Goal: Task Accomplishment & Management: Manage account settings

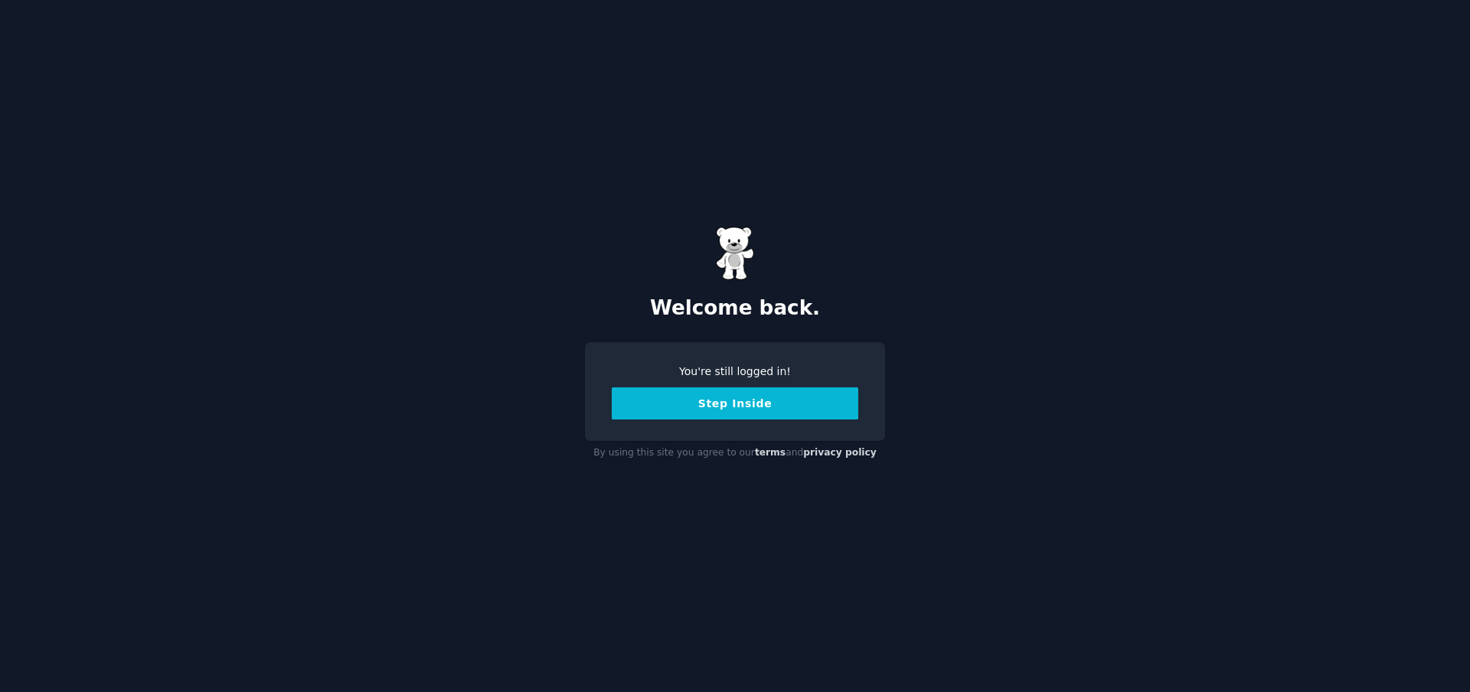
click at [736, 404] on button "Step Inside" at bounding box center [735, 403] width 247 height 32
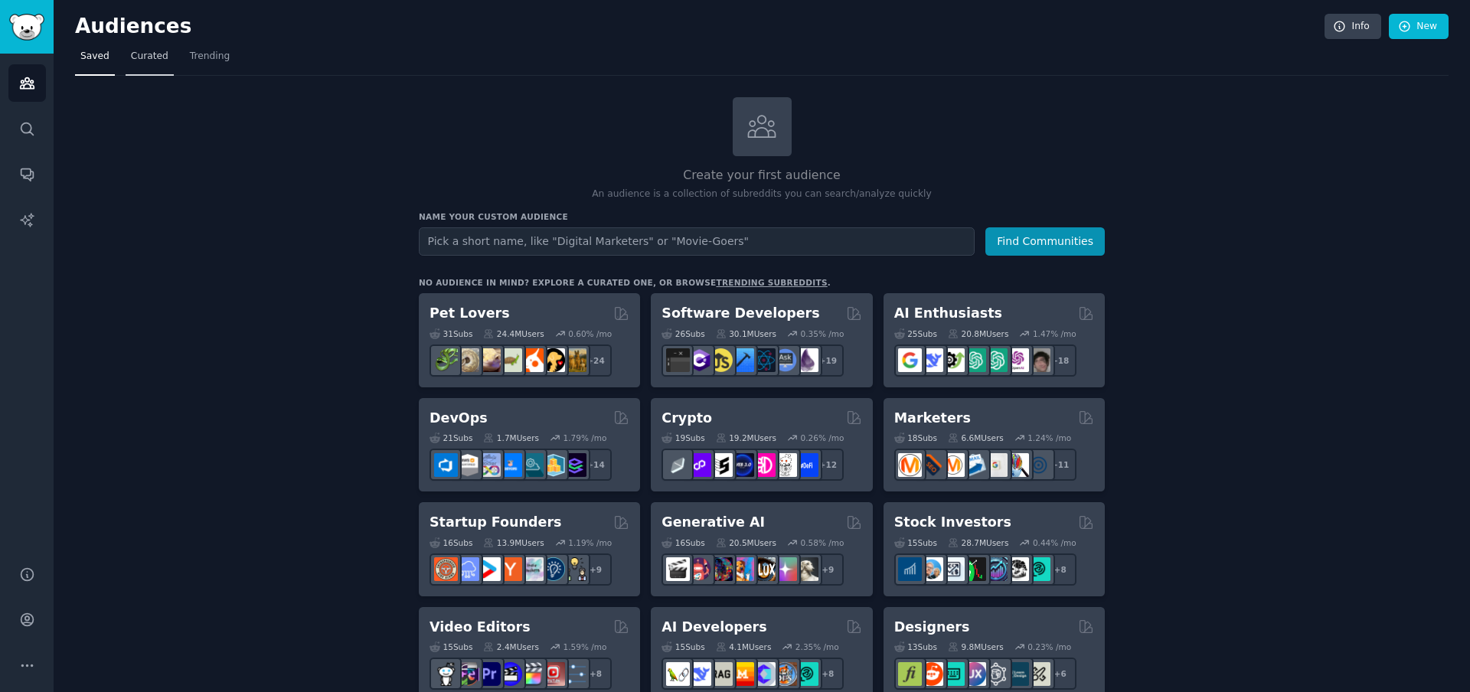
click at [136, 54] on span "Curated" at bounding box center [150, 57] width 38 height 14
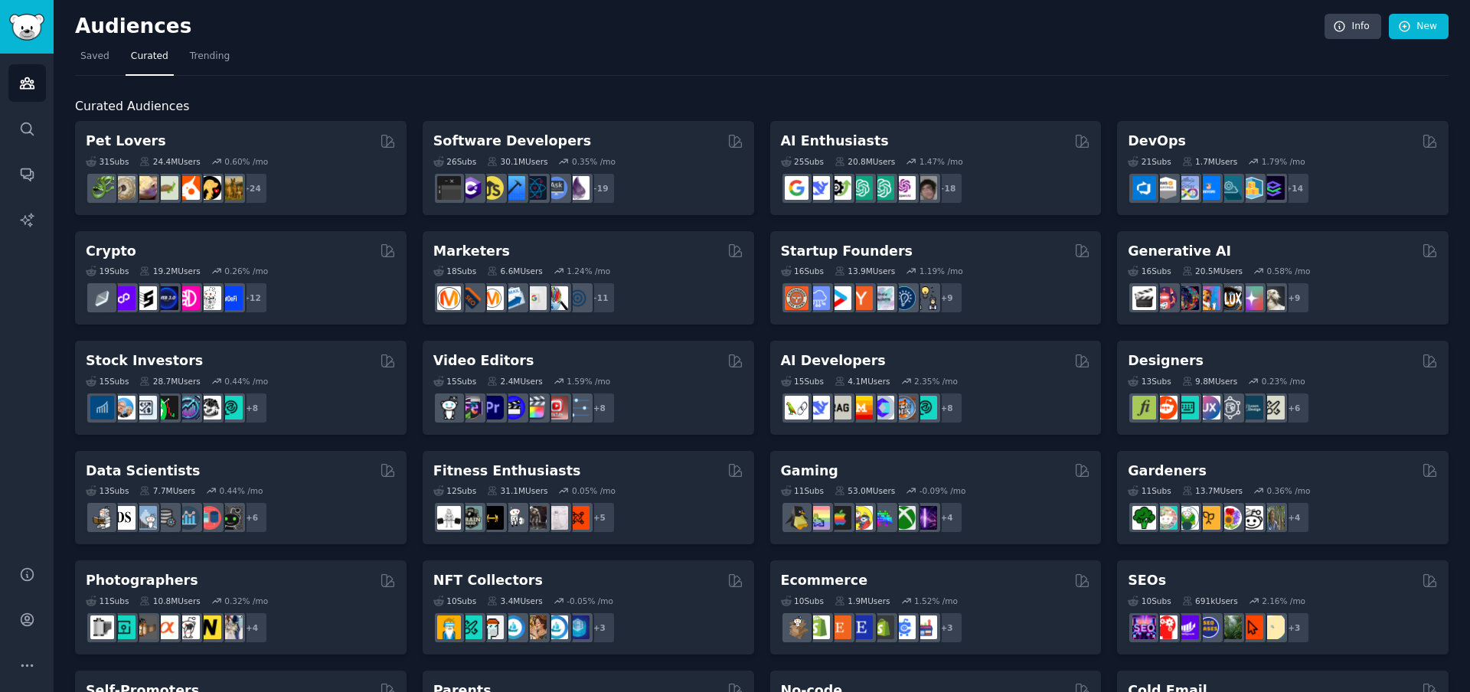
click at [174, 54] on nav "Saved Curated Trending" at bounding box center [762, 59] width 1374 height 31
click at [210, 54] on span "Trending" at bounding box center [210, 57] width 40 height 14
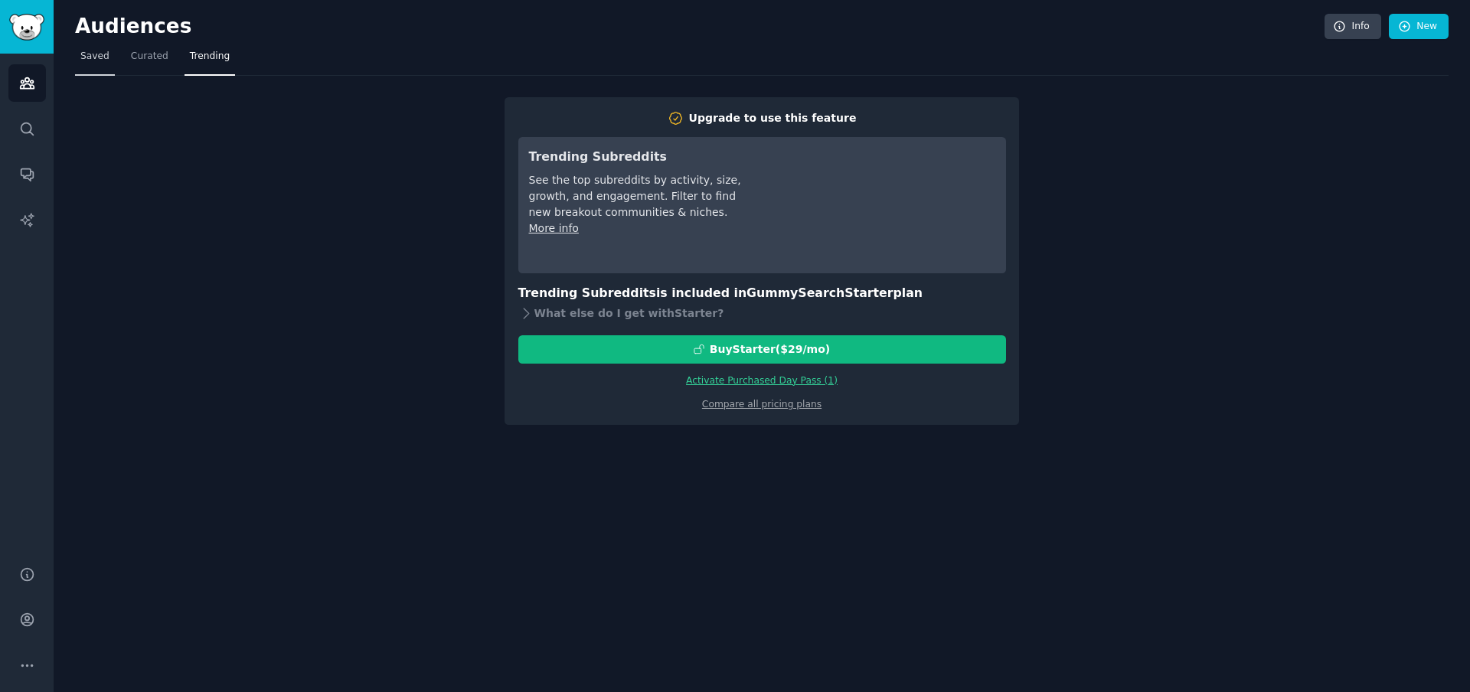
click at [100, 60] on span "Saved" at bounding box center [94, 57] width 29 height 14
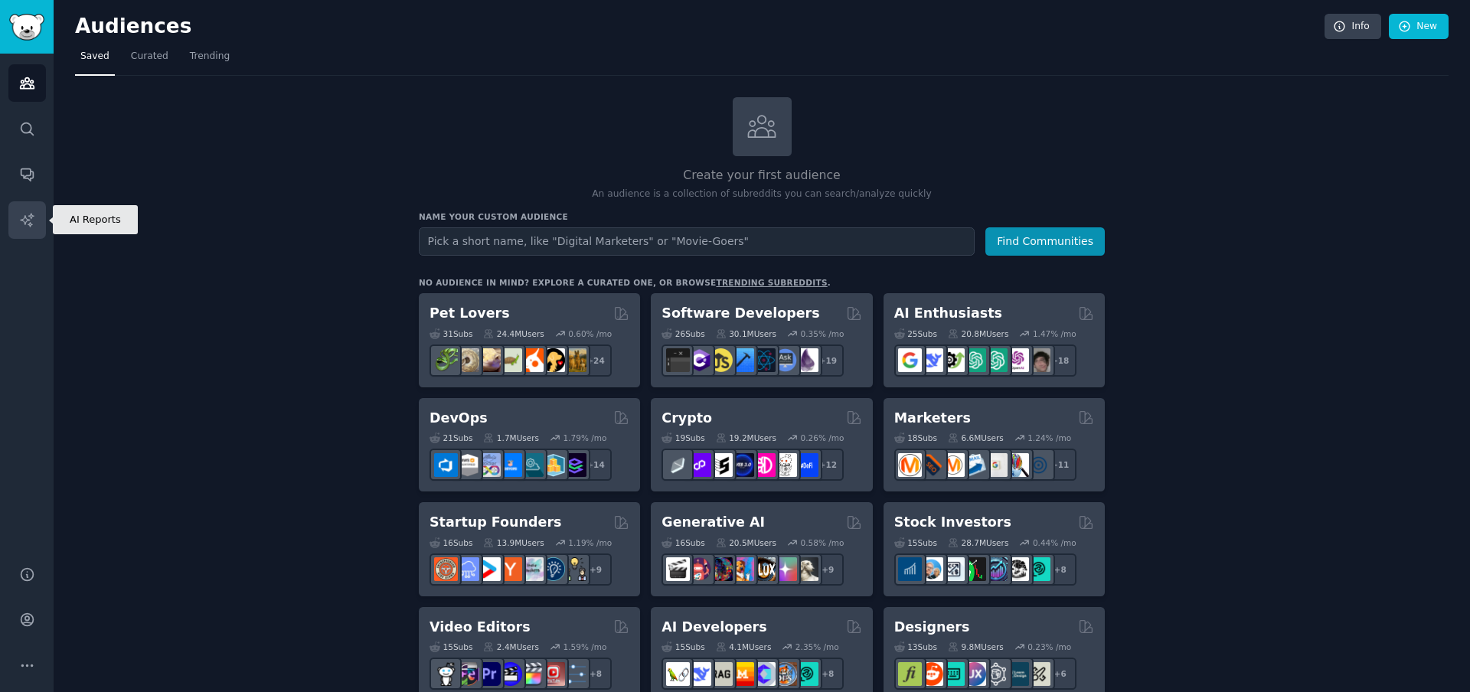
click at [32, 217] on icon "Sidebar" at bounding box center [27, 220] width 16 height 16
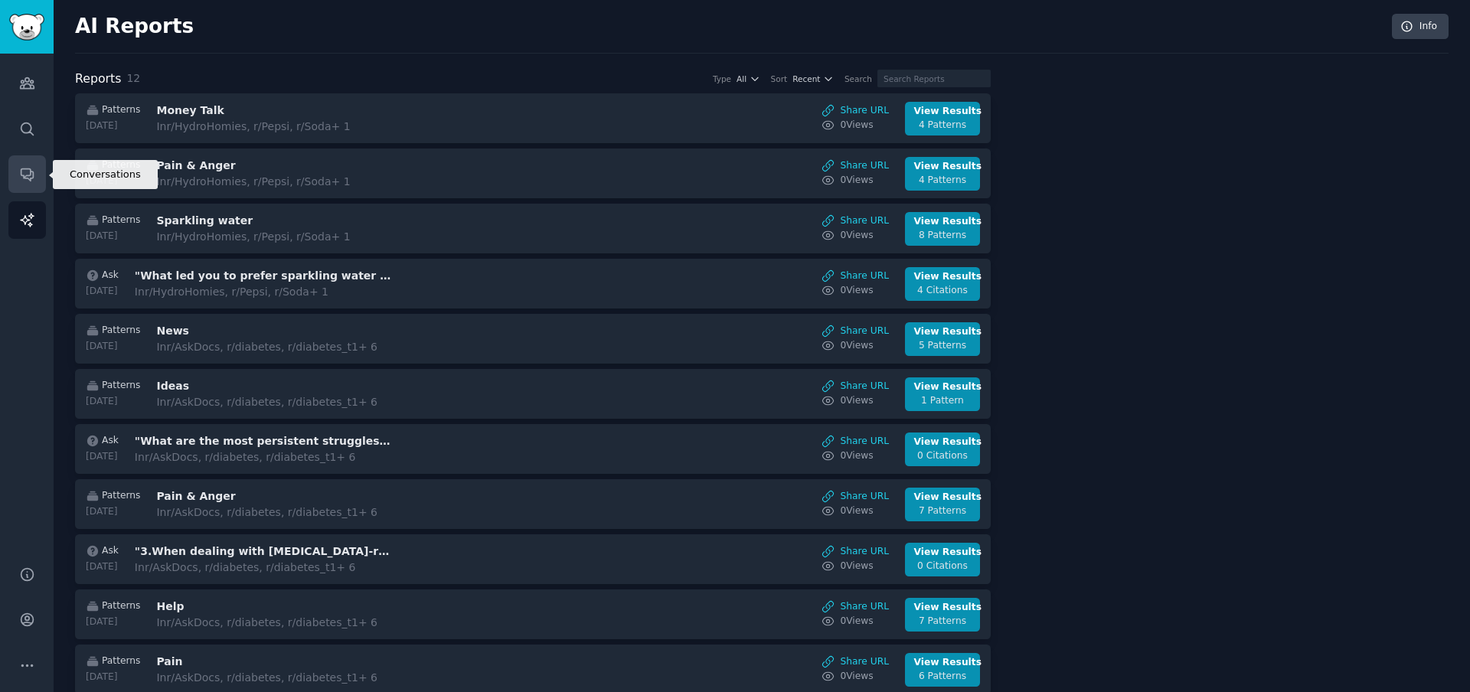
click at [35, 164] on link "Conversations" at bounding box center [27, 174] width 38 height 38
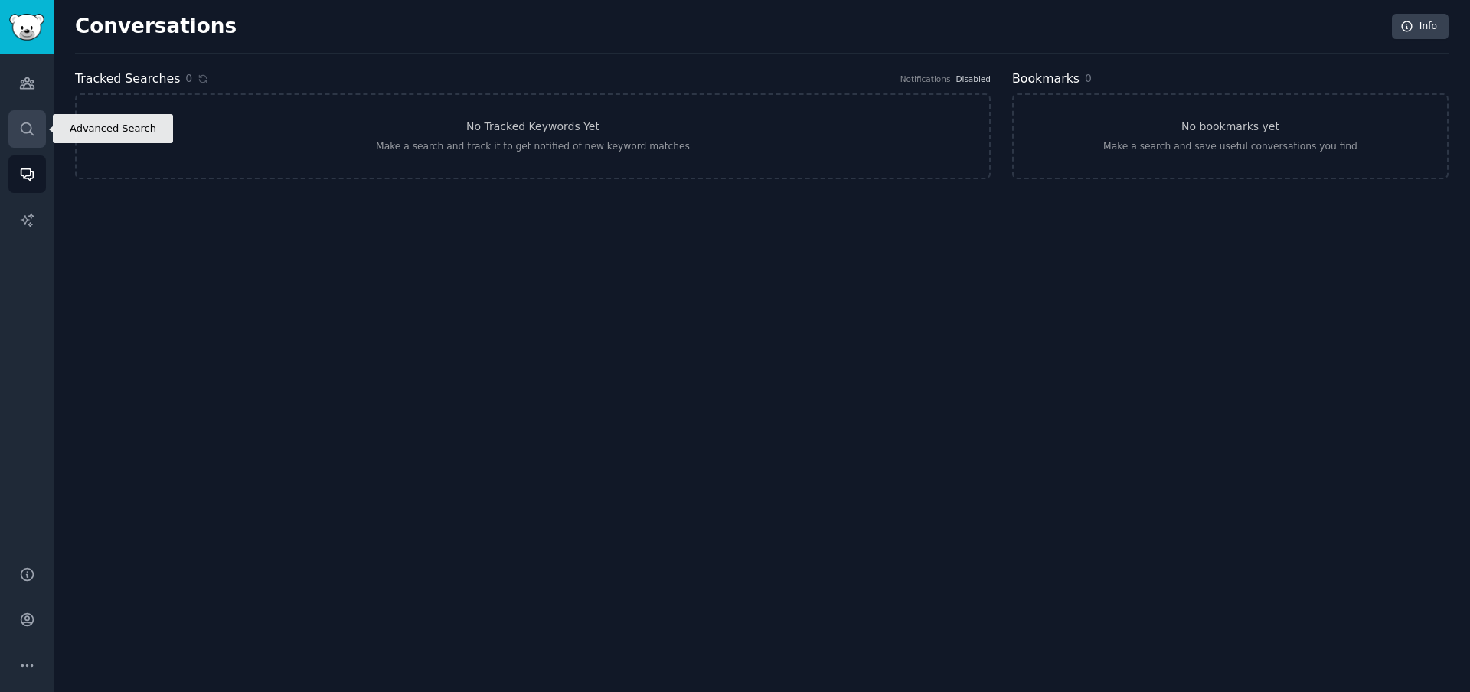
click at [28, 123] on icon "Sidebar" at bounding box center [27, 129] width 12 height 12
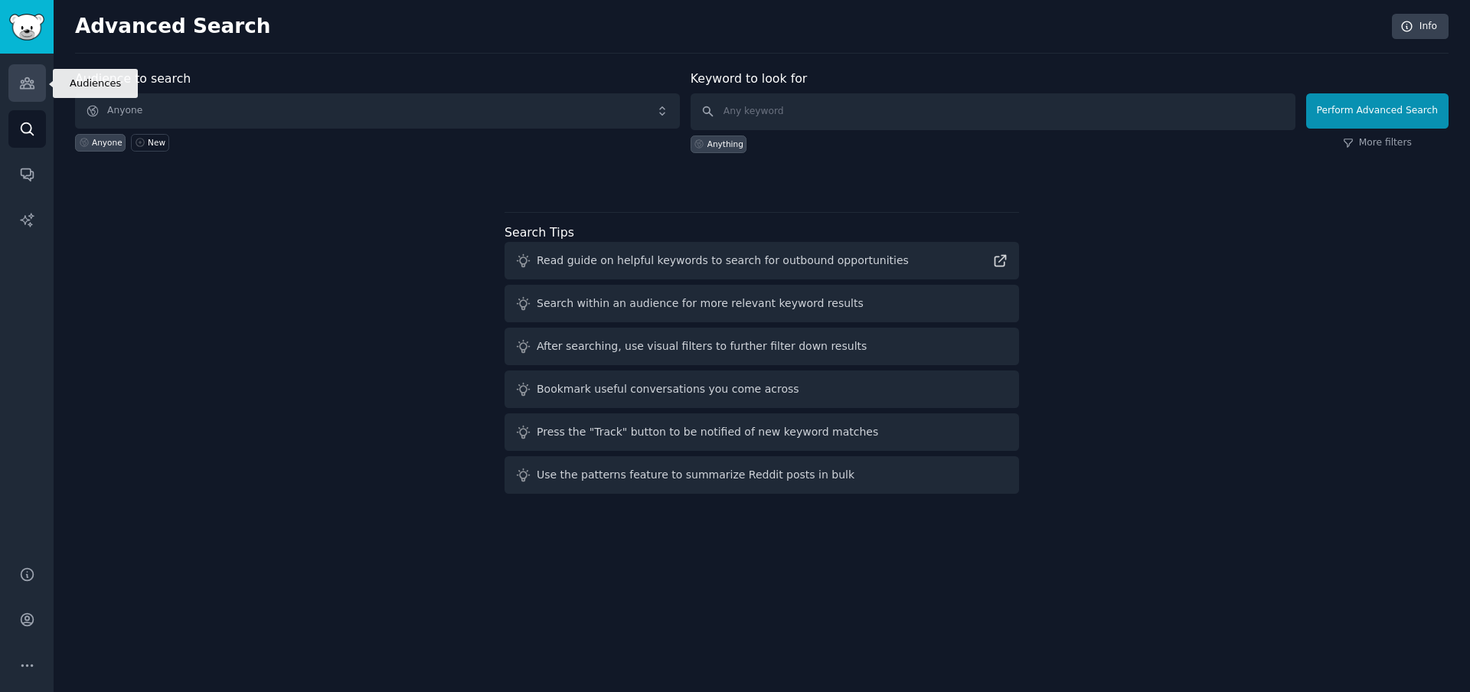
click at [25, 80] on icon "Sidebar" at bounding box center [27, 83] width 14 height 11
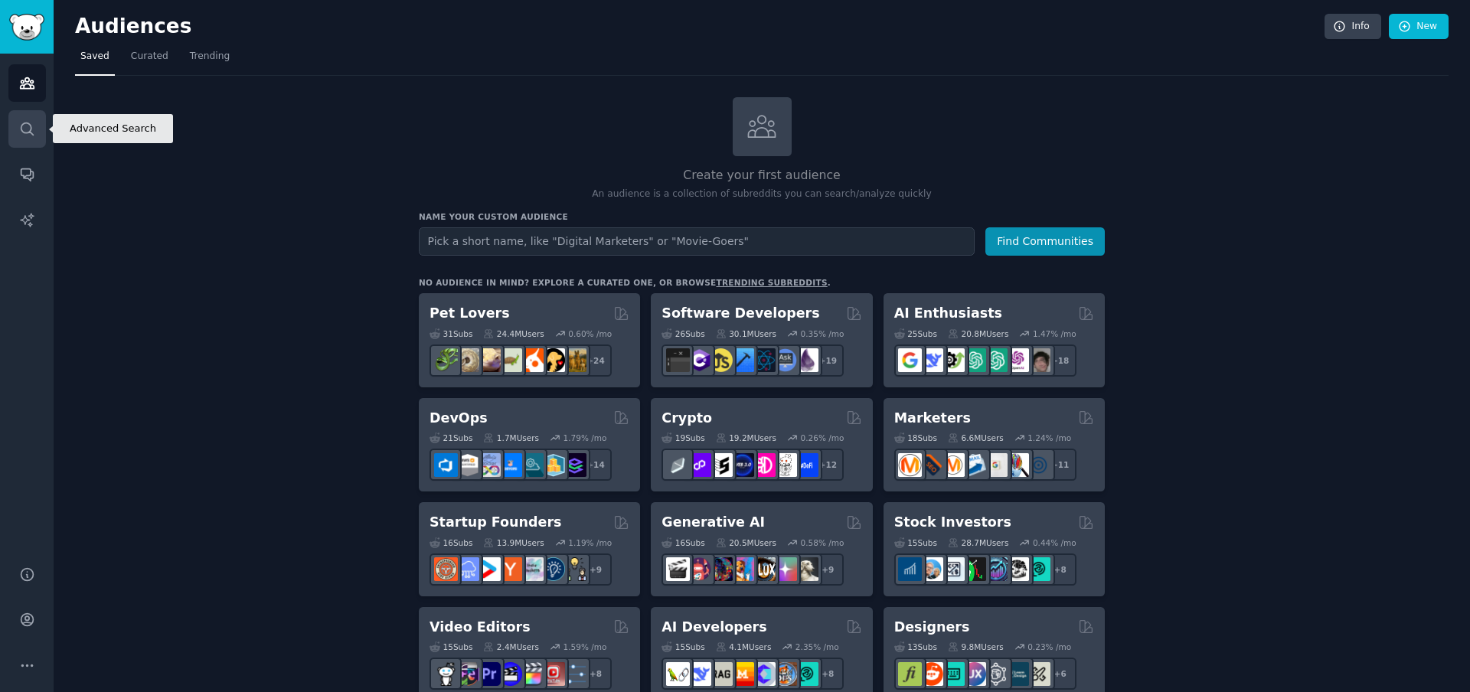
click at [15, 141] on link "Search" at bounding box center [27, 129] width 38 height 38
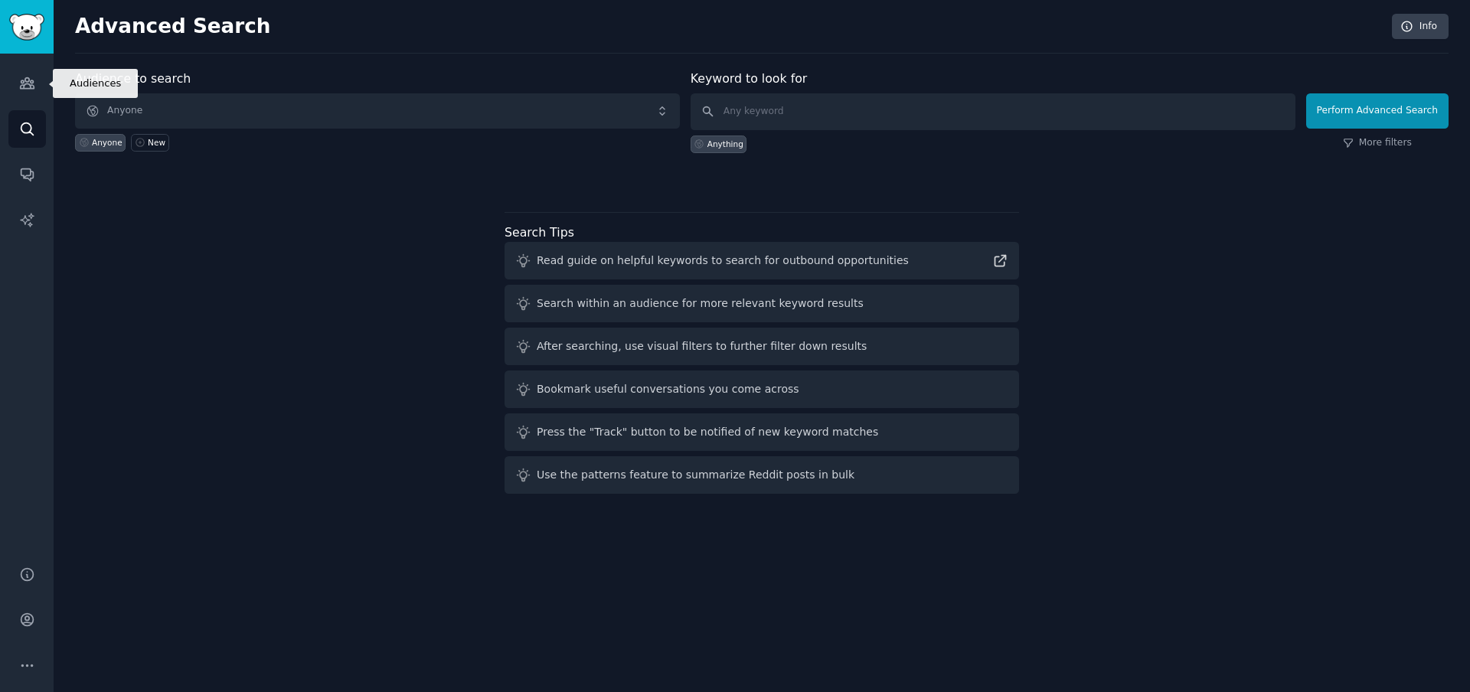
click at [9, 27] on img "Sidebar" at bounding box center [26, 27] width 35 height 27
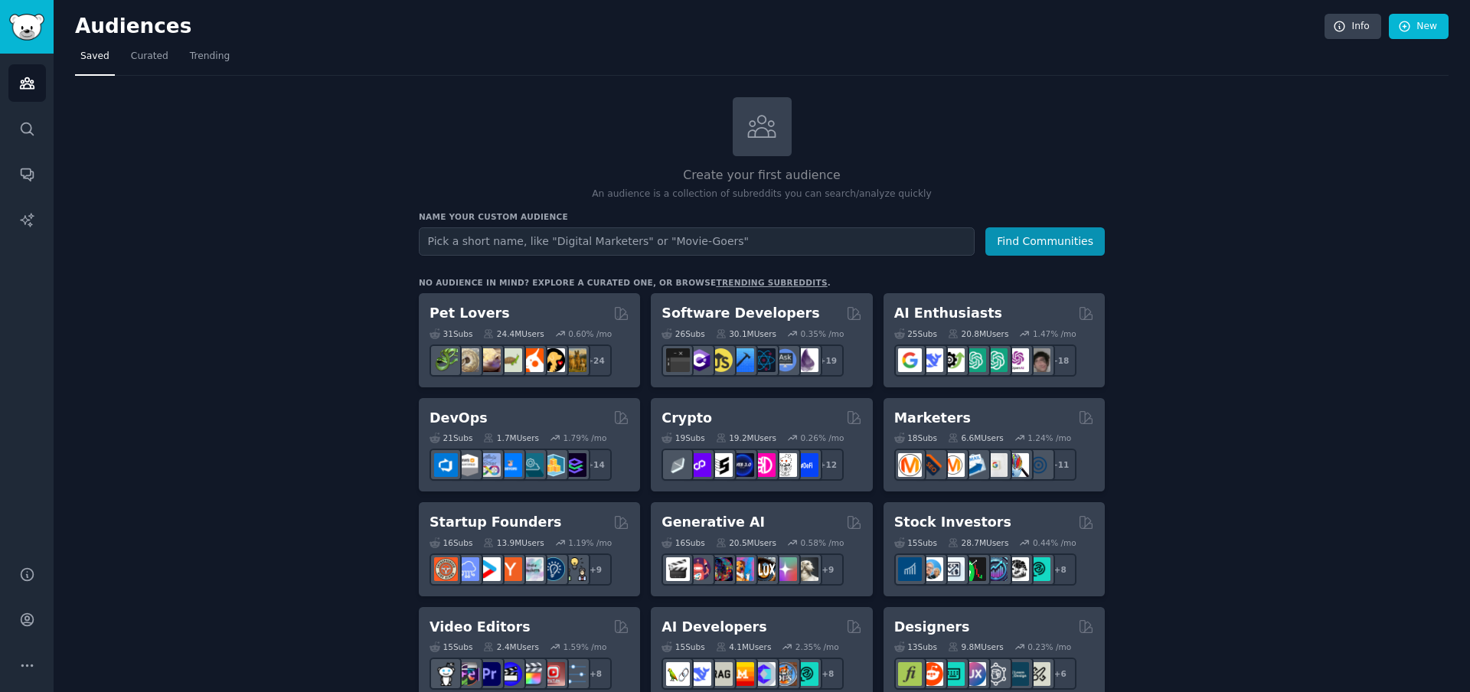
click at [706, 246] on input "text" at bounding box center [697, 241] width 556 height 28
click at [1402, 26] on icon at bounding box center [1405, 26] width 10 height 10
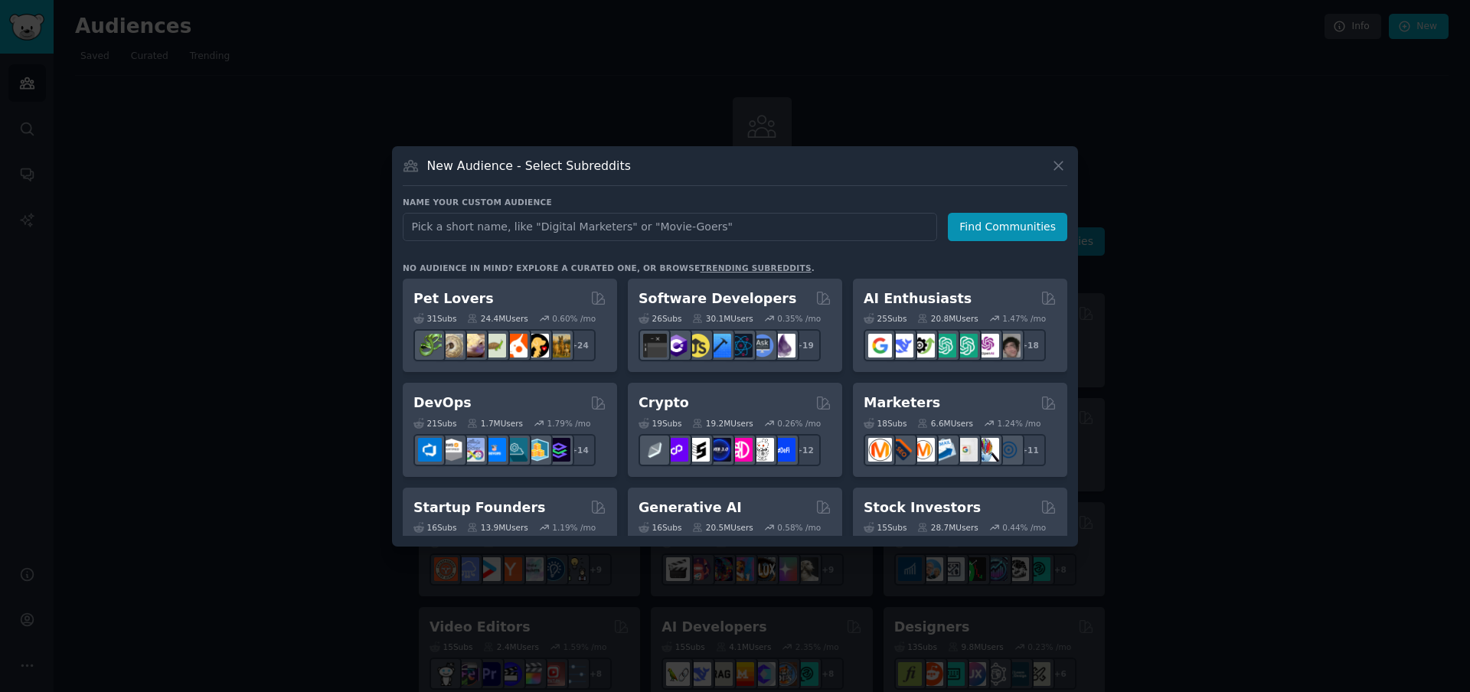
click at [550, 215] on input "text" at bounding box center [670, 227] width 534 height 28
type input "red cola"
click button "Find Communities" at bounding box center [1007, 227] width 119 height 28
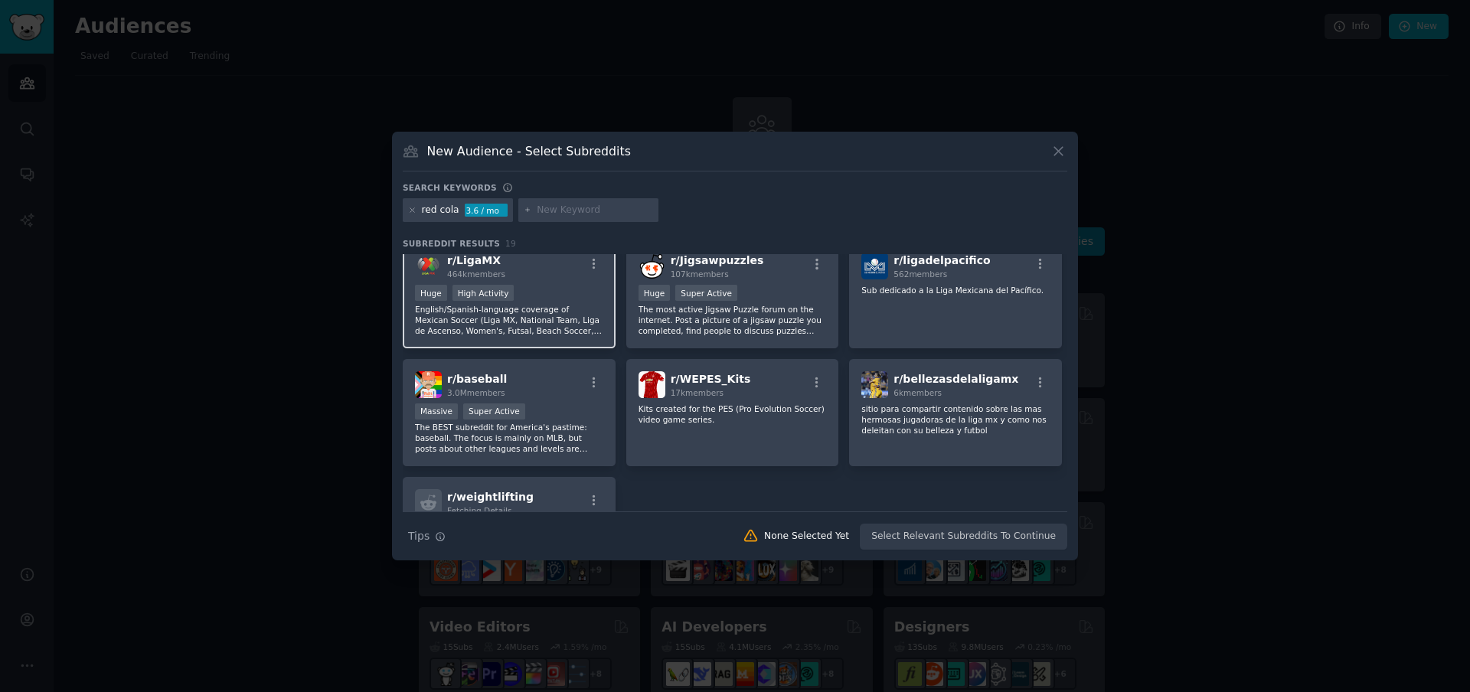
scroll to position [503, 0]
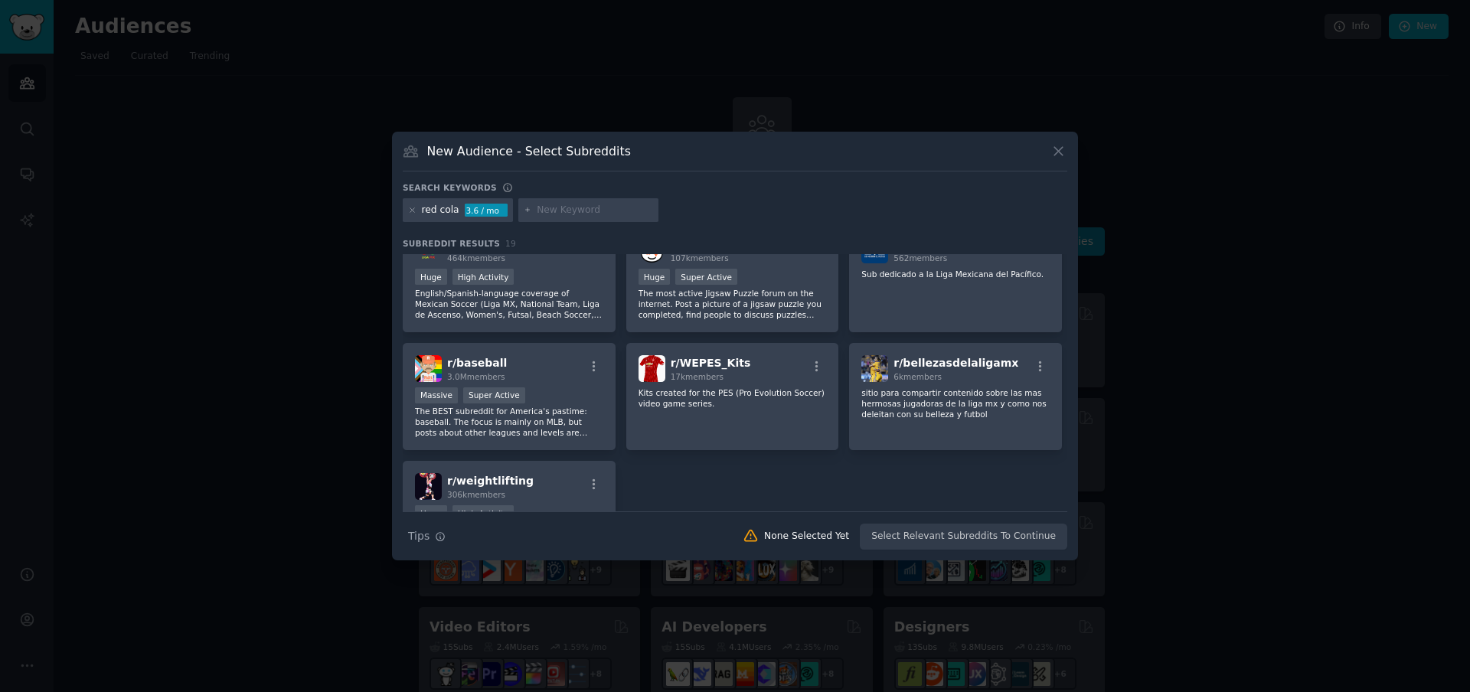
click at [556, 211] on input "text" at bounding box center [595, 211] width 116 height 14
type input "m"
type input "refrescos [GEOGRAPHIC_DATA]"
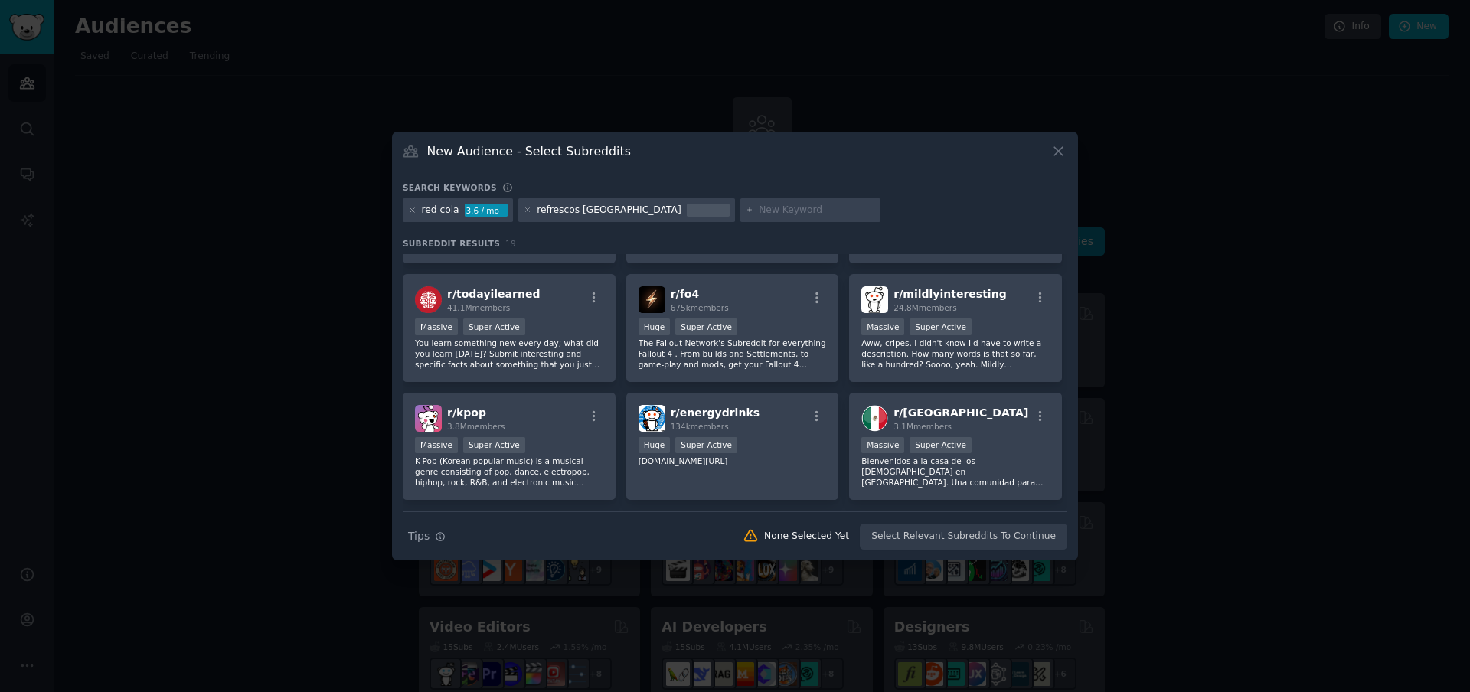
scroll to position [216, 0]
click at [966, 474] on p "Bienvenidos a la casa de los [DEMOGRAPHIC_DATA] en [GEOGRAPHIC_DATA]. Una comun…" at bounding box center [955, 472] width 188 height 32
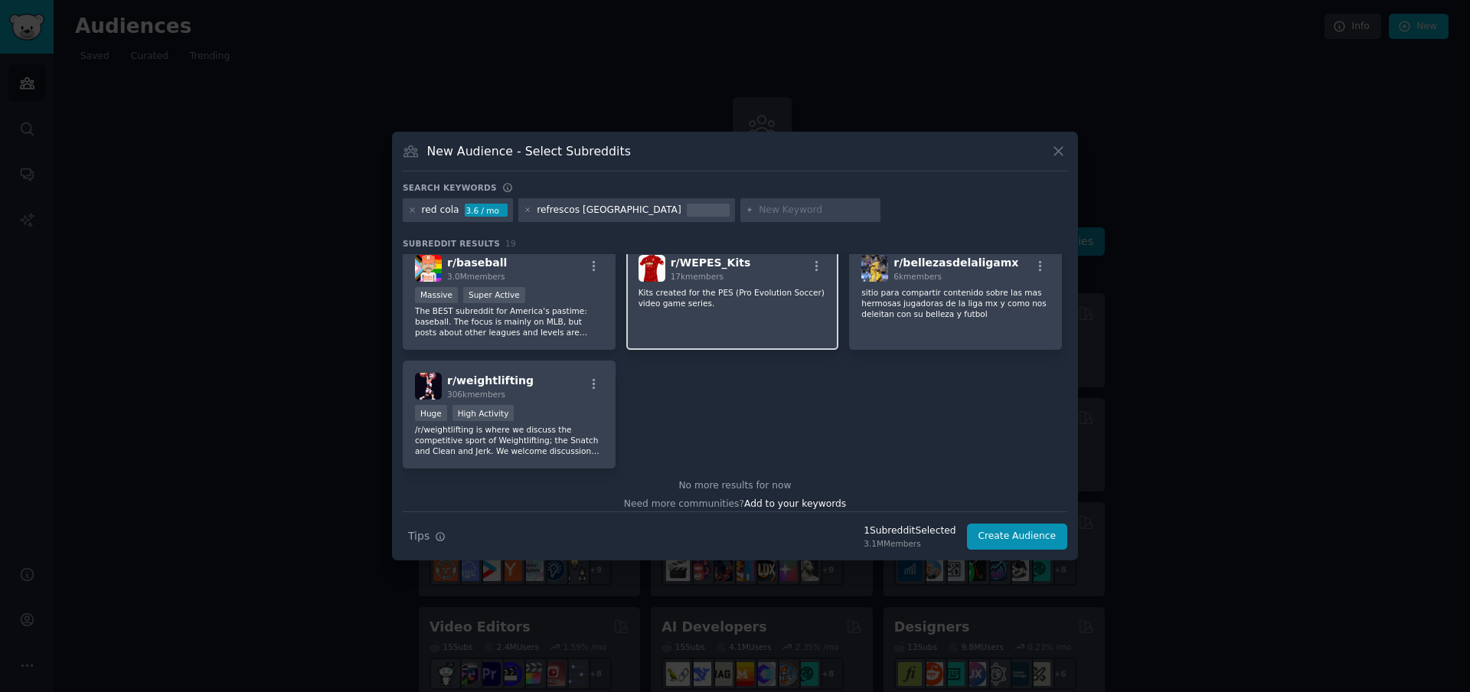
scroll to position [614, 0]
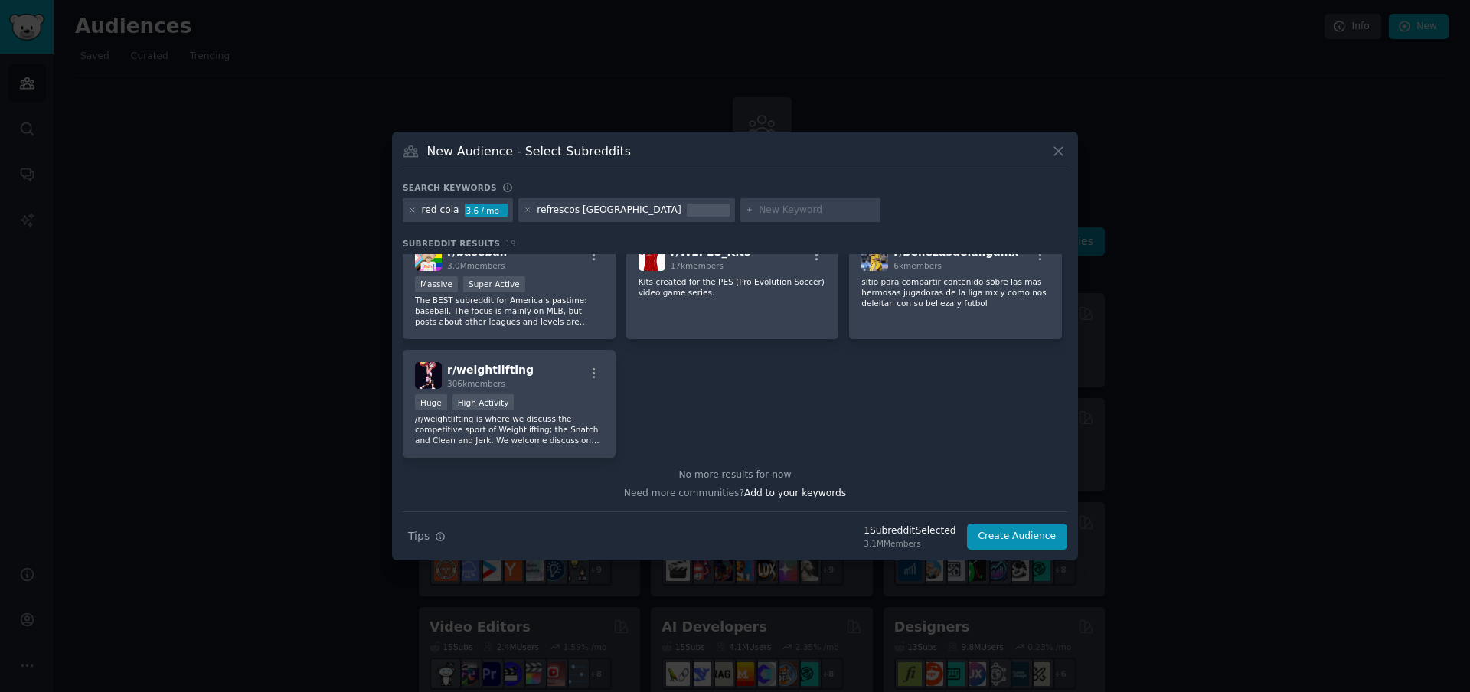
click at [759, 206] on input "text" at bounding box center [817, 211] width 116 height 14
type input "refrescos"
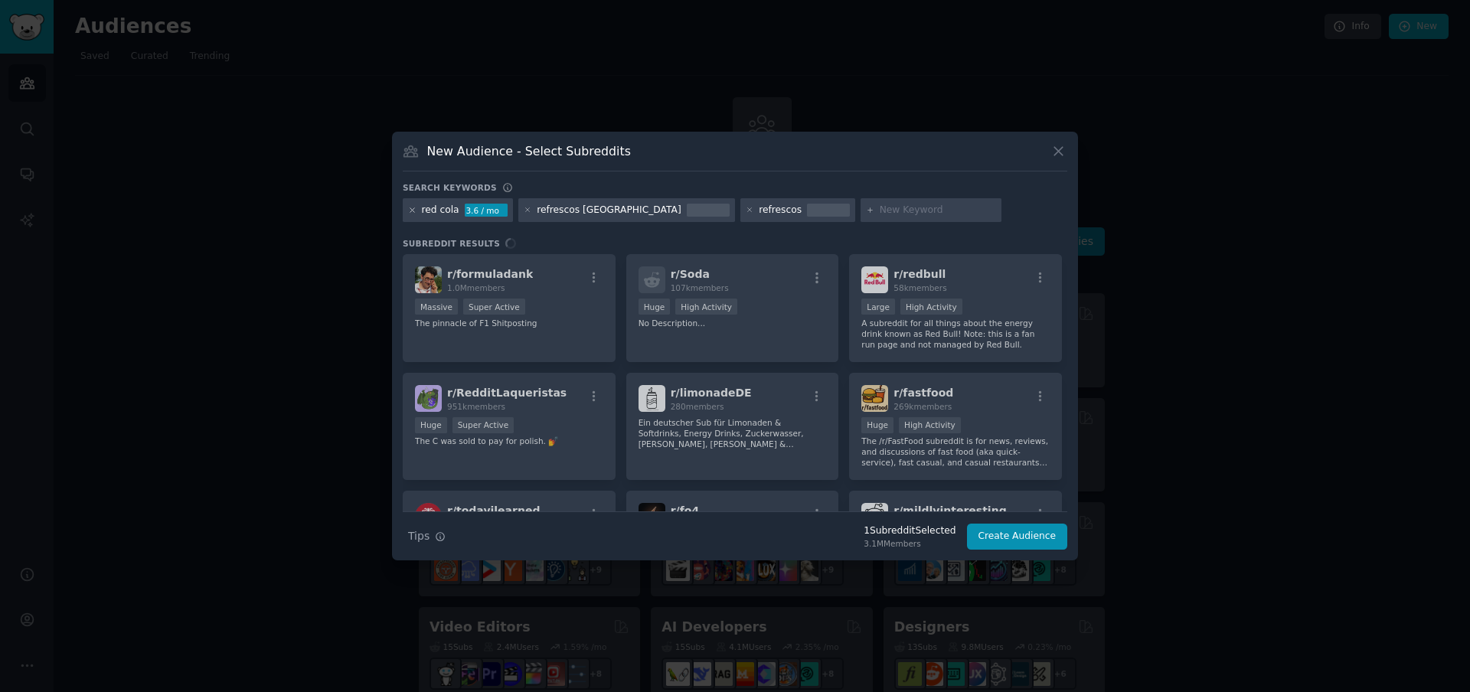
click at [414, 208] on icon at bounding box center [412, 210] width 4 height 4
click at [413, 211] on icon at bounding box center [412, 210] width 4 height 4
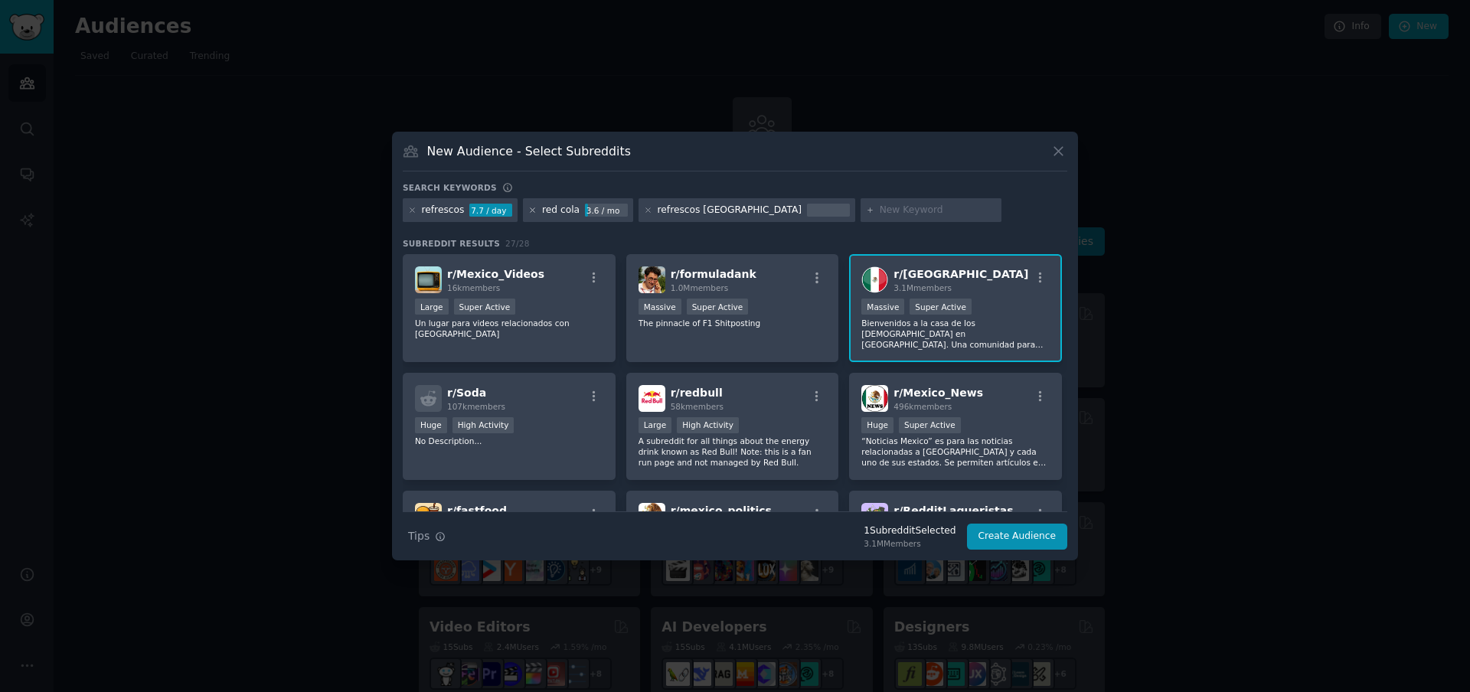
click at [532, 211] on icon at bounding box center [533, 210] width 4 height 4
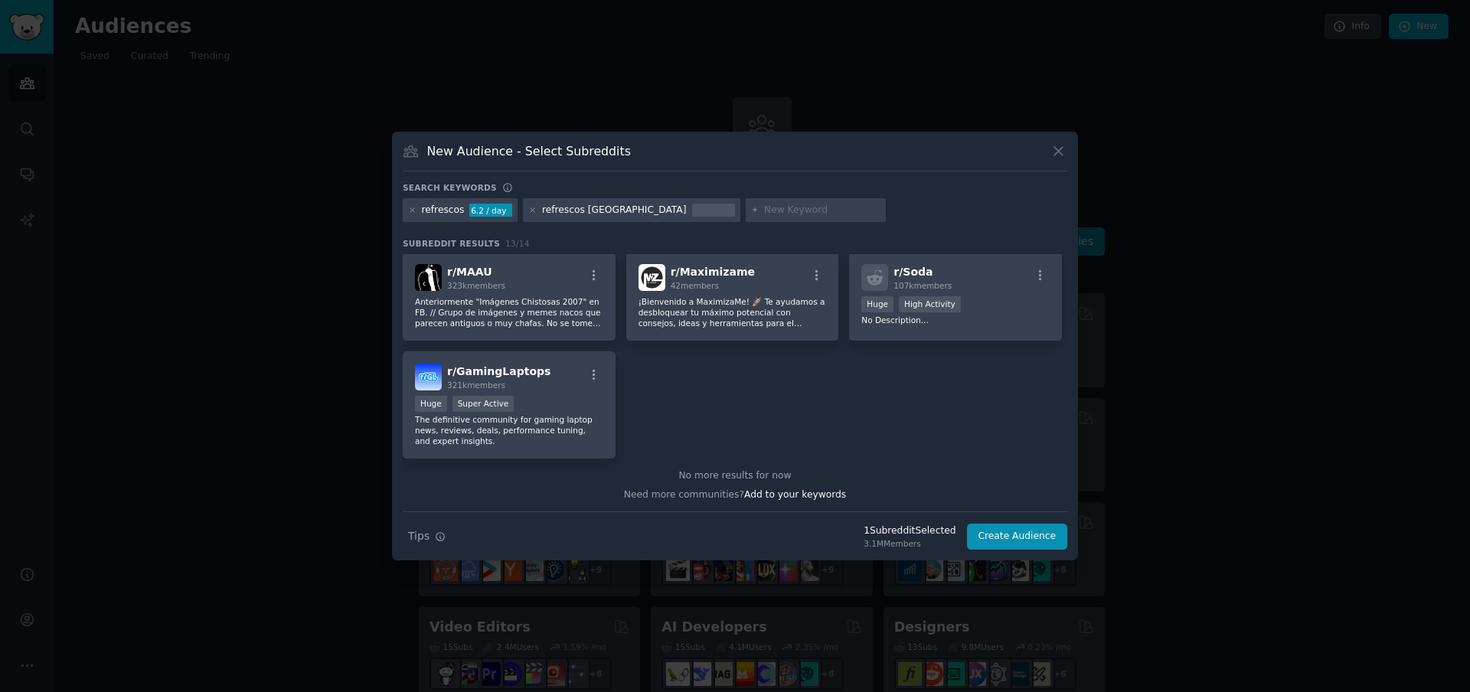
scroll to position [358, 0]
click at [764, 212] on input "text" at bounding box center [822, 211] width 116 height 14
type input "soda"
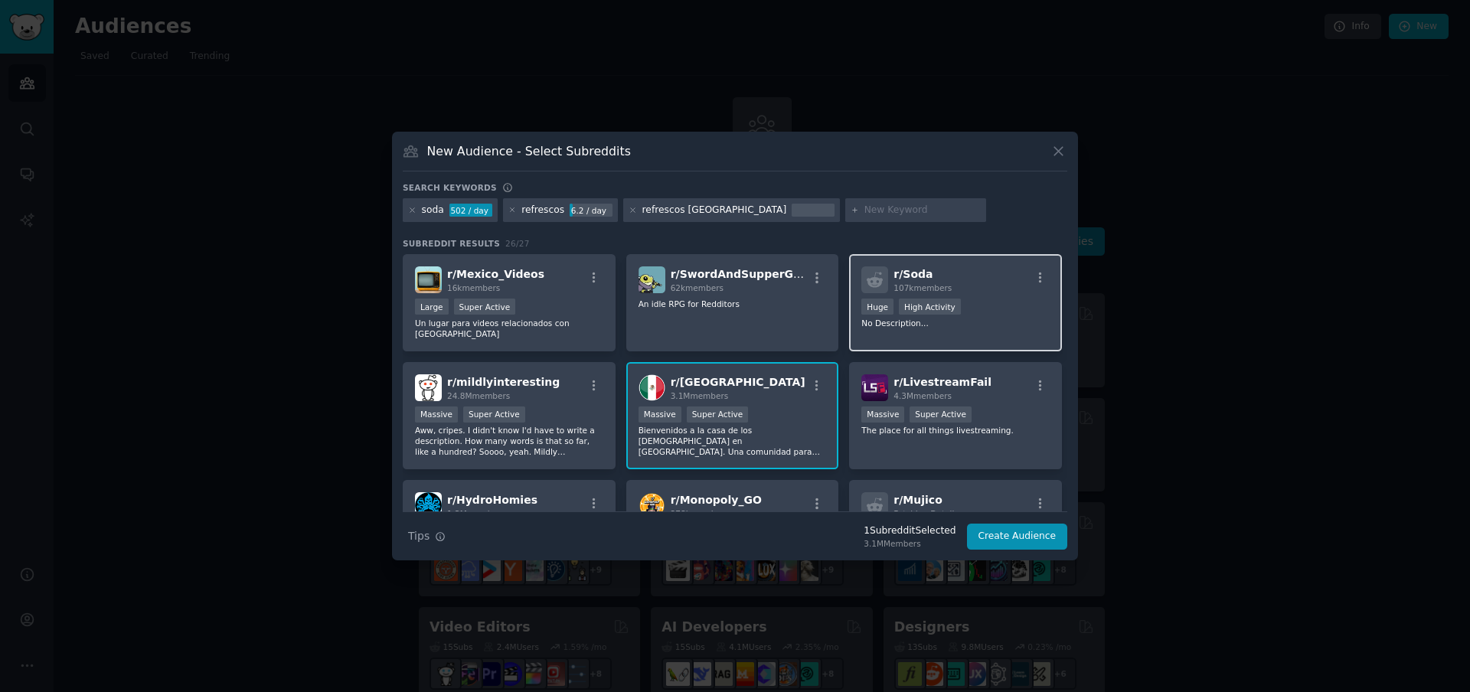
click at [992, 288] on div "r/ Soda 107k members" at bounding box center [955, 279] width 188 height 27
click at [1047, 273] on div "r/ Soda 107k members >= 80th percentile for submissions / day Huge High Activit…" at bounding box center [955, 302] width 213 height 97
click at [1039, 274] on icon "button" at bounding box center [1041, 278] width 14 height 14
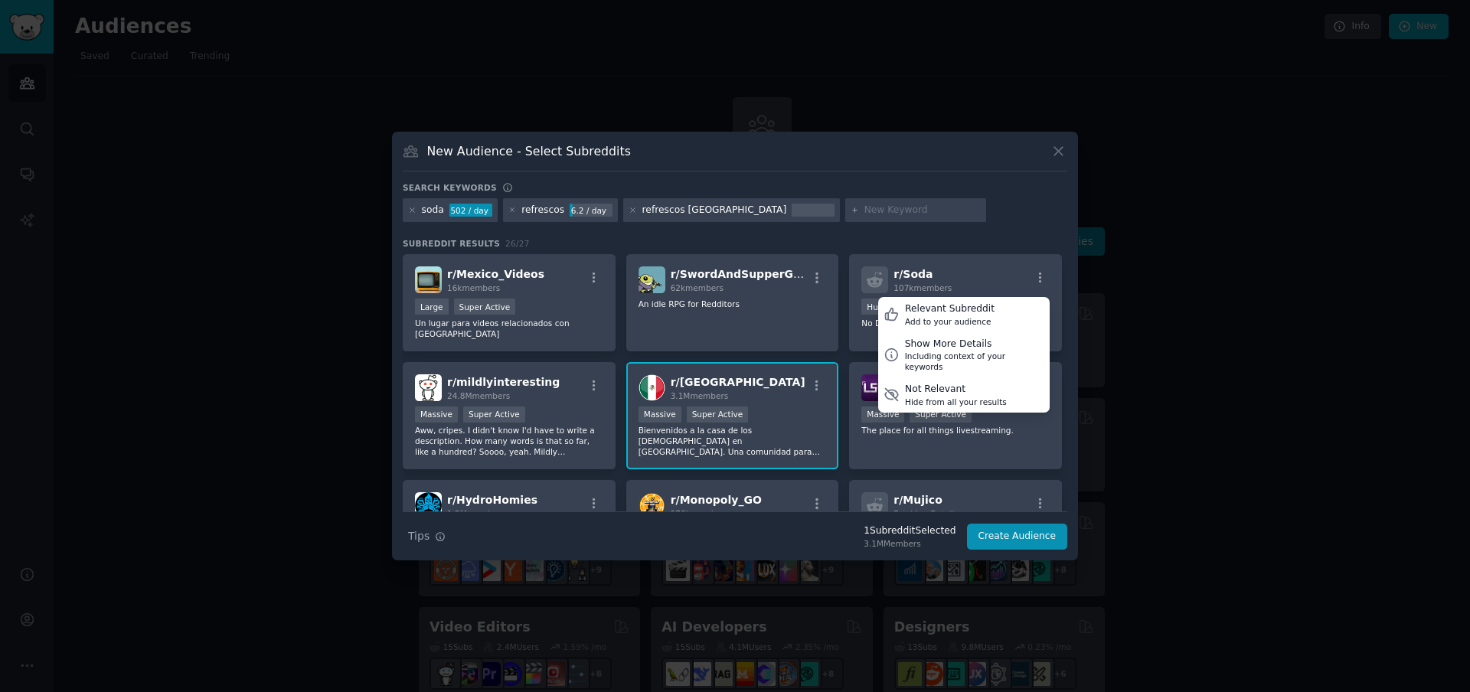
click at [984, 219] on div "soda 502 / day refrescos 6.2 / day refrescos [GEOGRAPHIC_DATA]" at bounding box center [735, 213] width 665 height 30
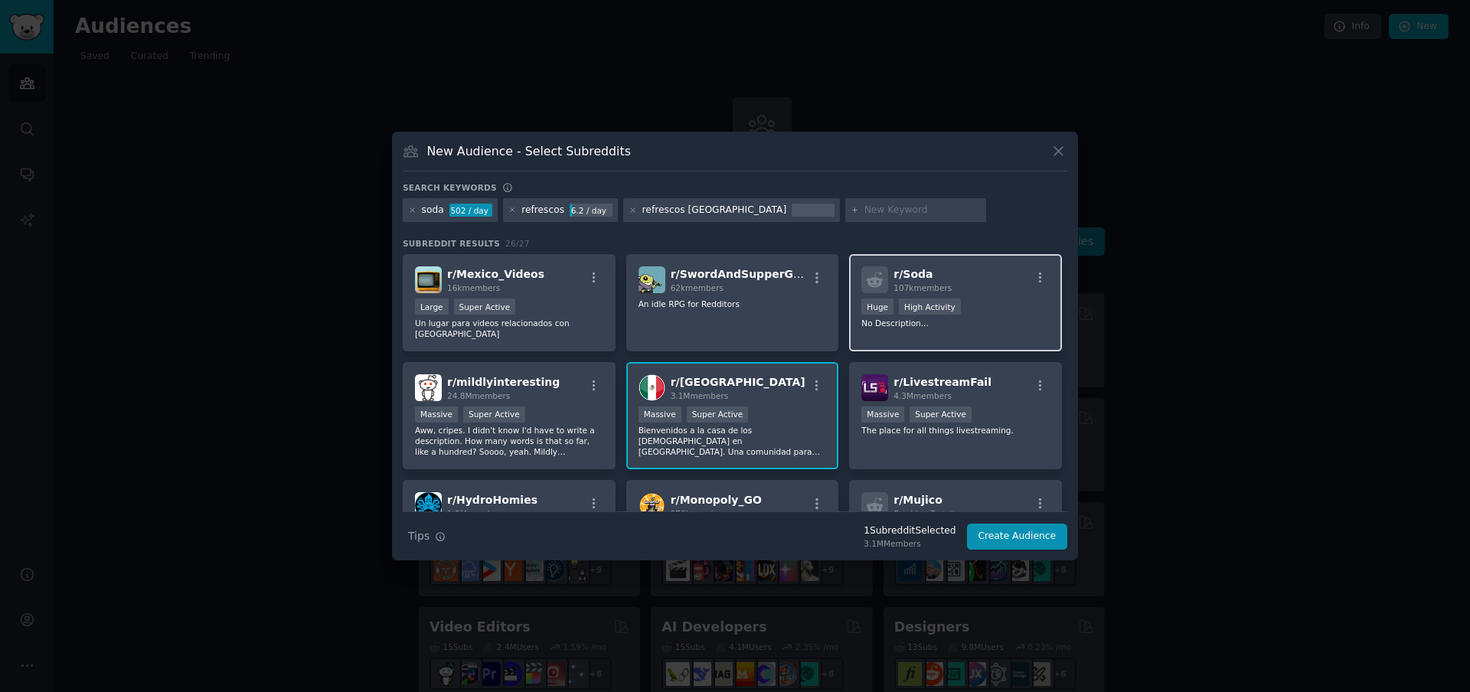
click at [894, 292] on div "107k members" at bounding box center [923, 288] width 58 height 11
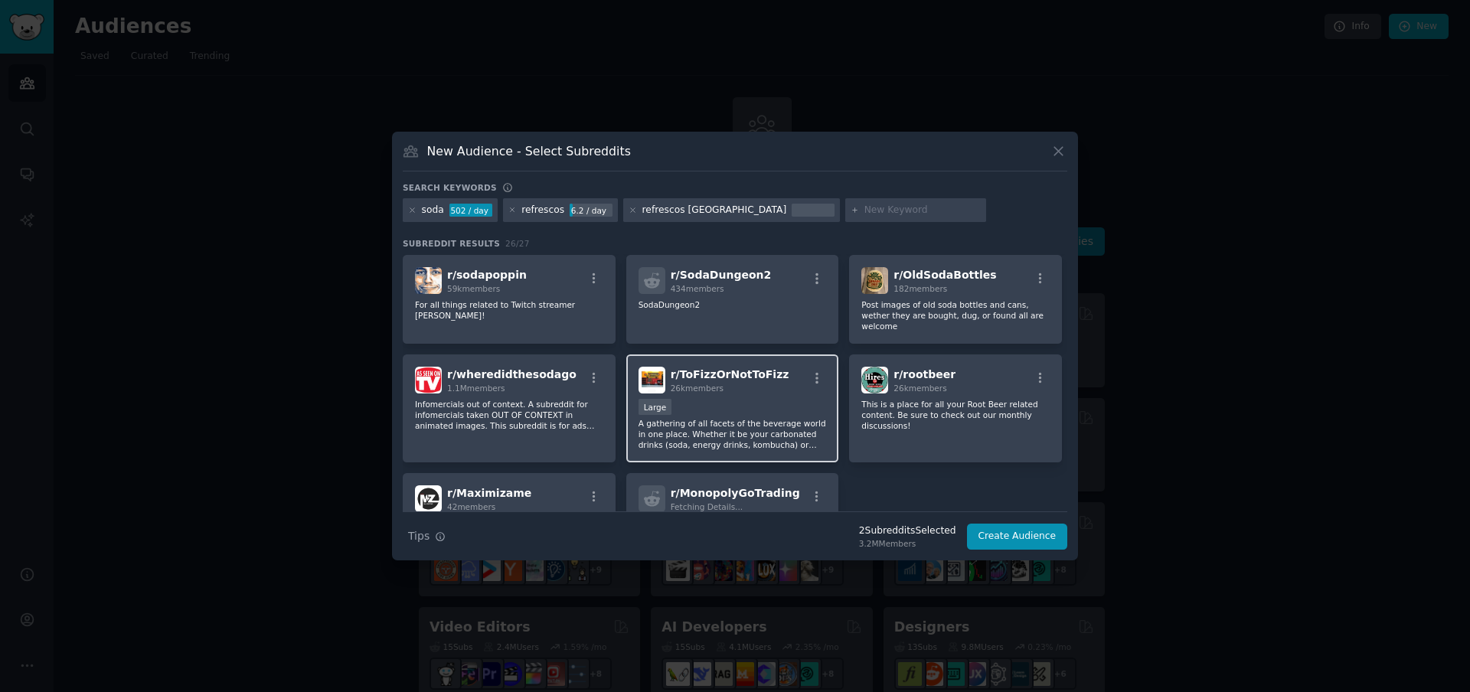
scroll to position [703, 0]
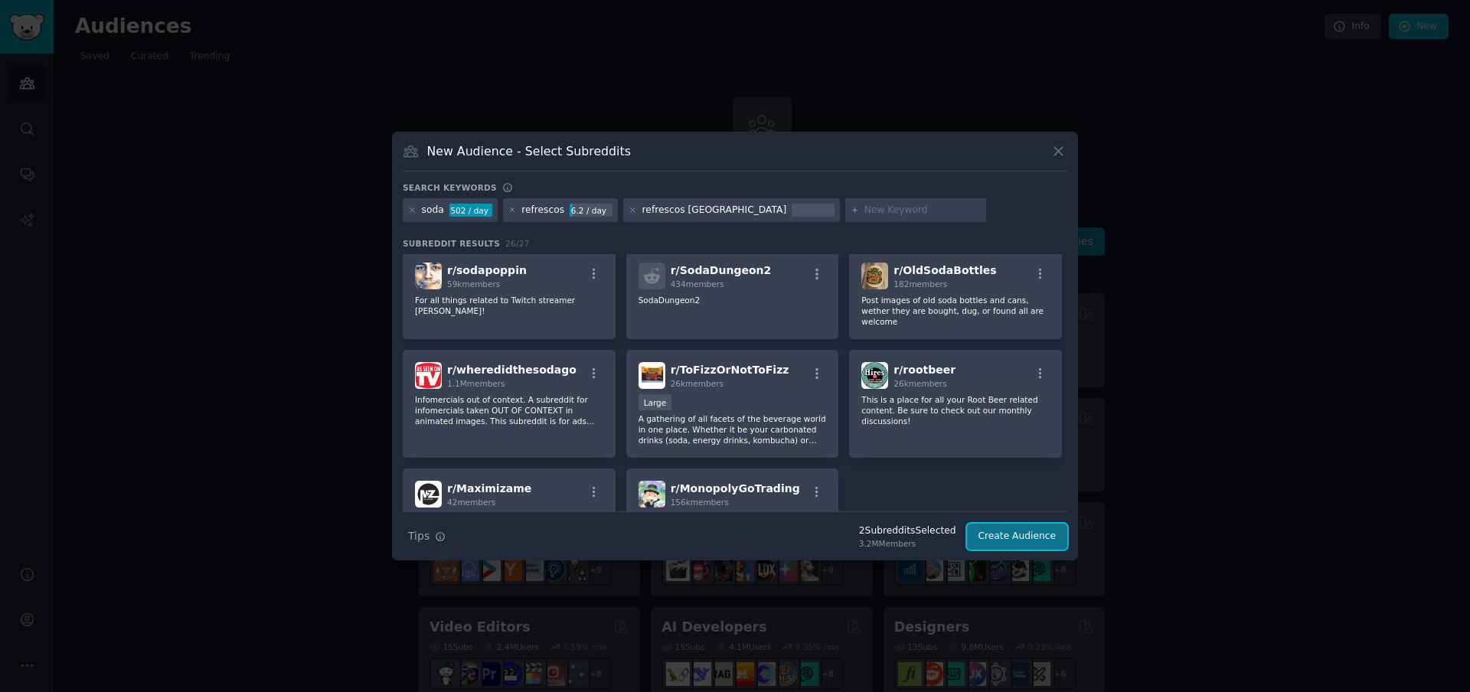
click at [1043, 546] on button "Create Audience" at bounding box center [1017, 537] width 101 height 26
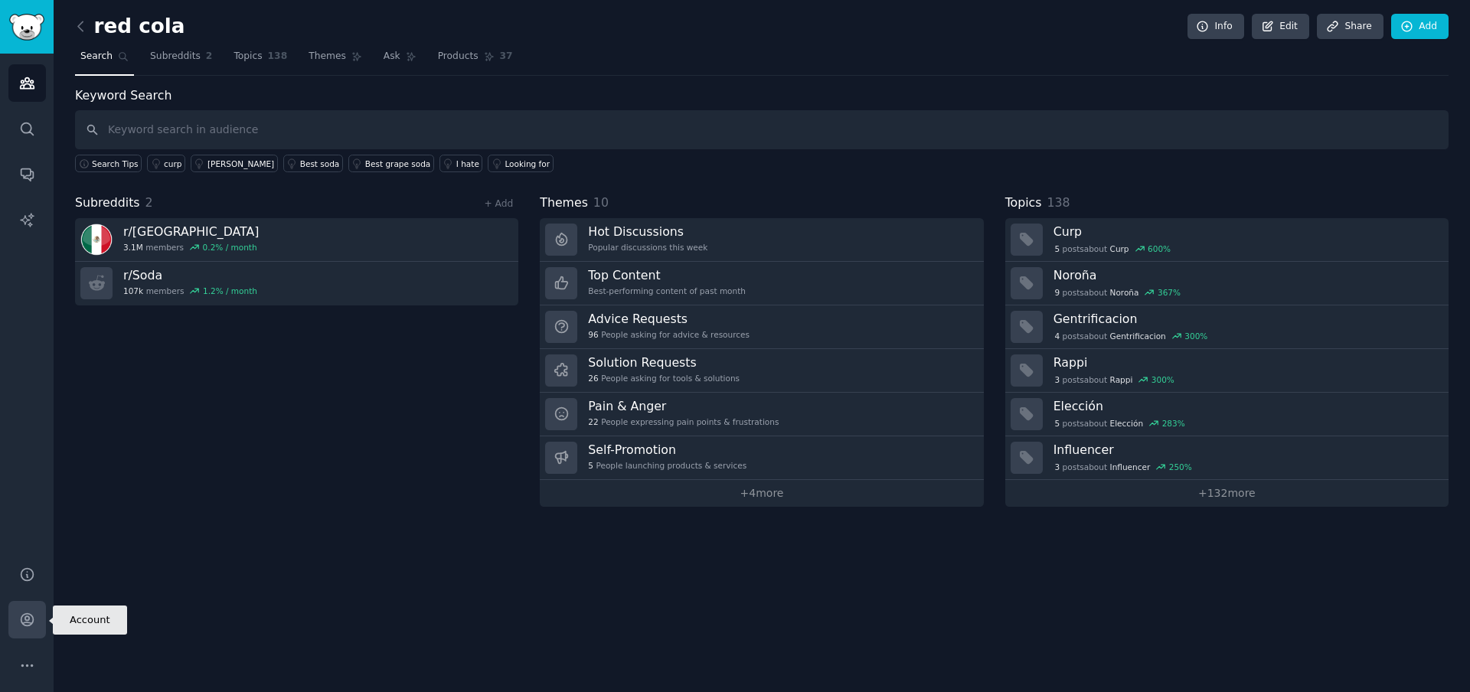
click at [34, 622] on link "Account" at bounding box center [27, 620] width 38 height 38
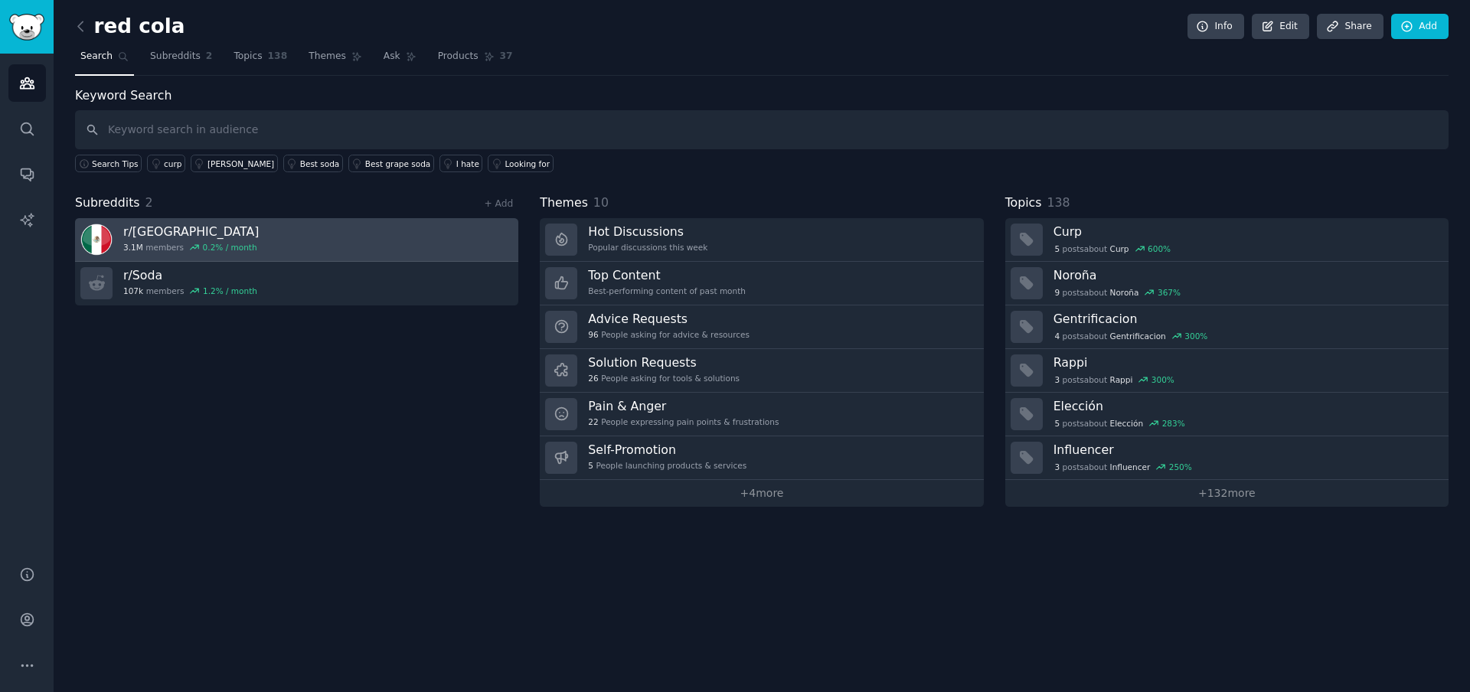
click at [293, 234] on link "r/ [GEOGRAPHIC_DATA] 3.1M members 0.2 % / month" at bounding box center [296, 240] width 443 height 44
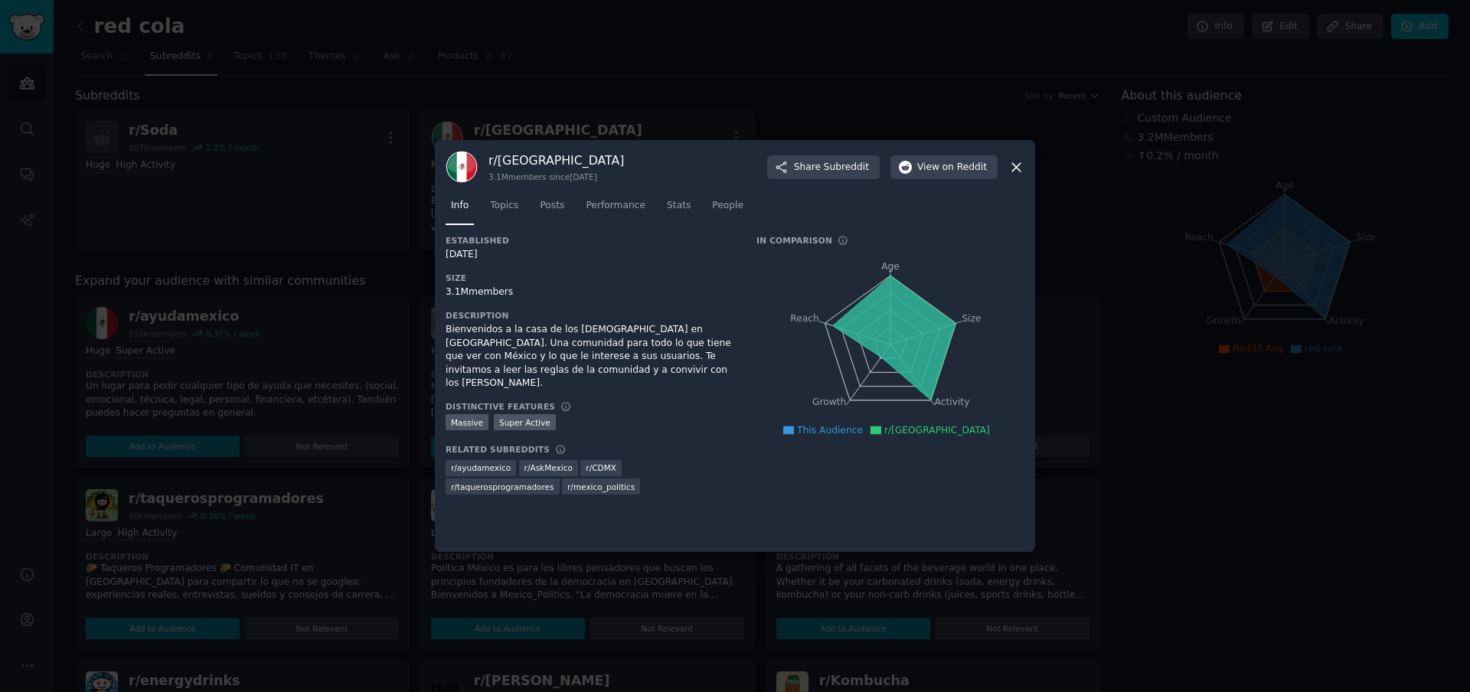
click at [893, 269] on tspan "Age" at bounding box center [890, 266] width 18 height 11
click at [503, 204] on span "Topics" at bounding box center [504, 206] width 28 height 14
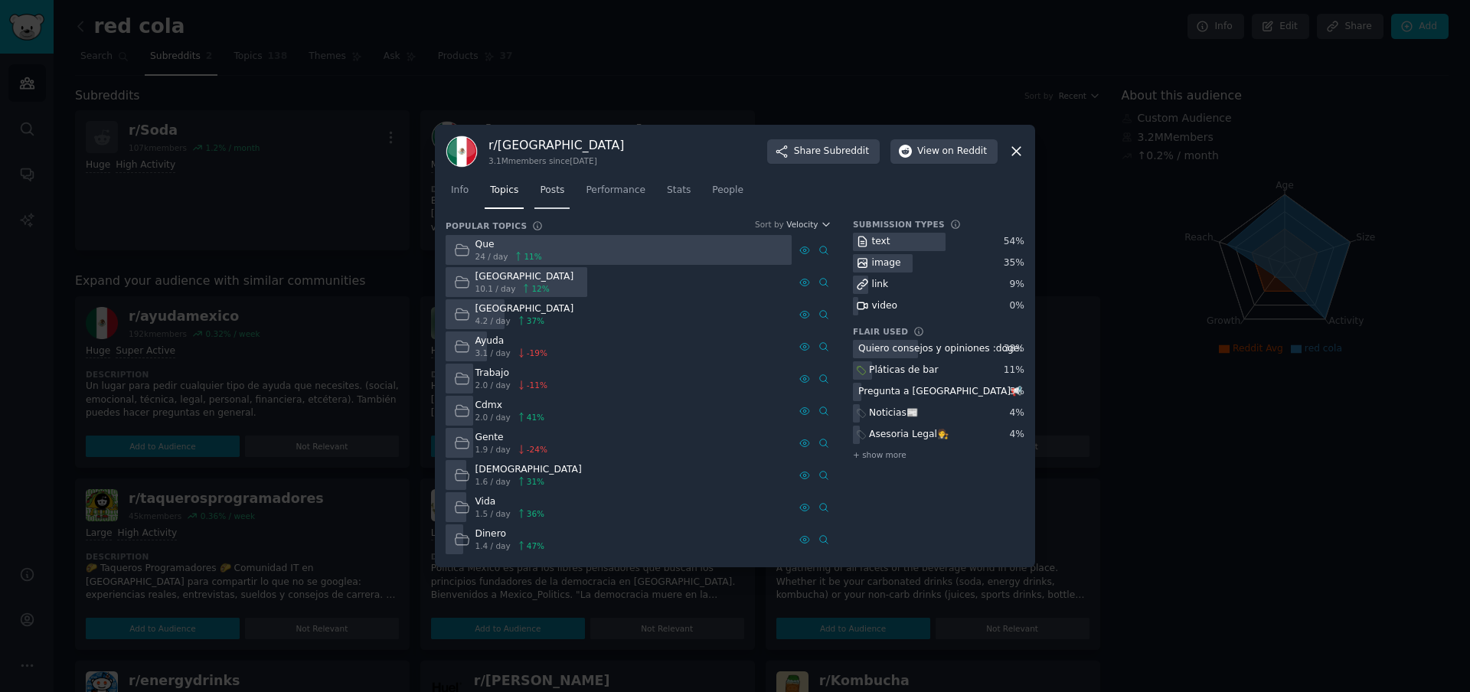
click at [557, 188] on span "Posts" at bounding box center [552, 191] width 25 height 14
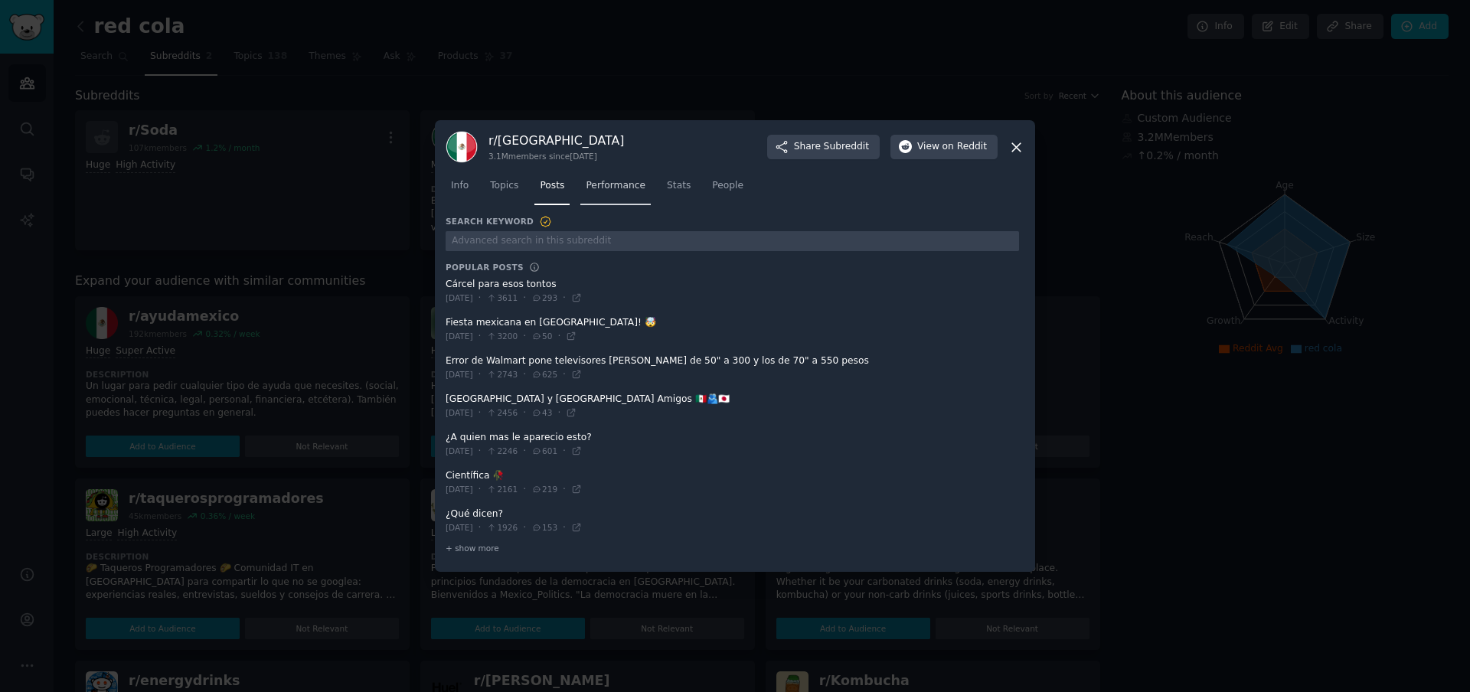
click at [622, 191] on span "Performance" at bounding box center [616, 186] width 60 height 14
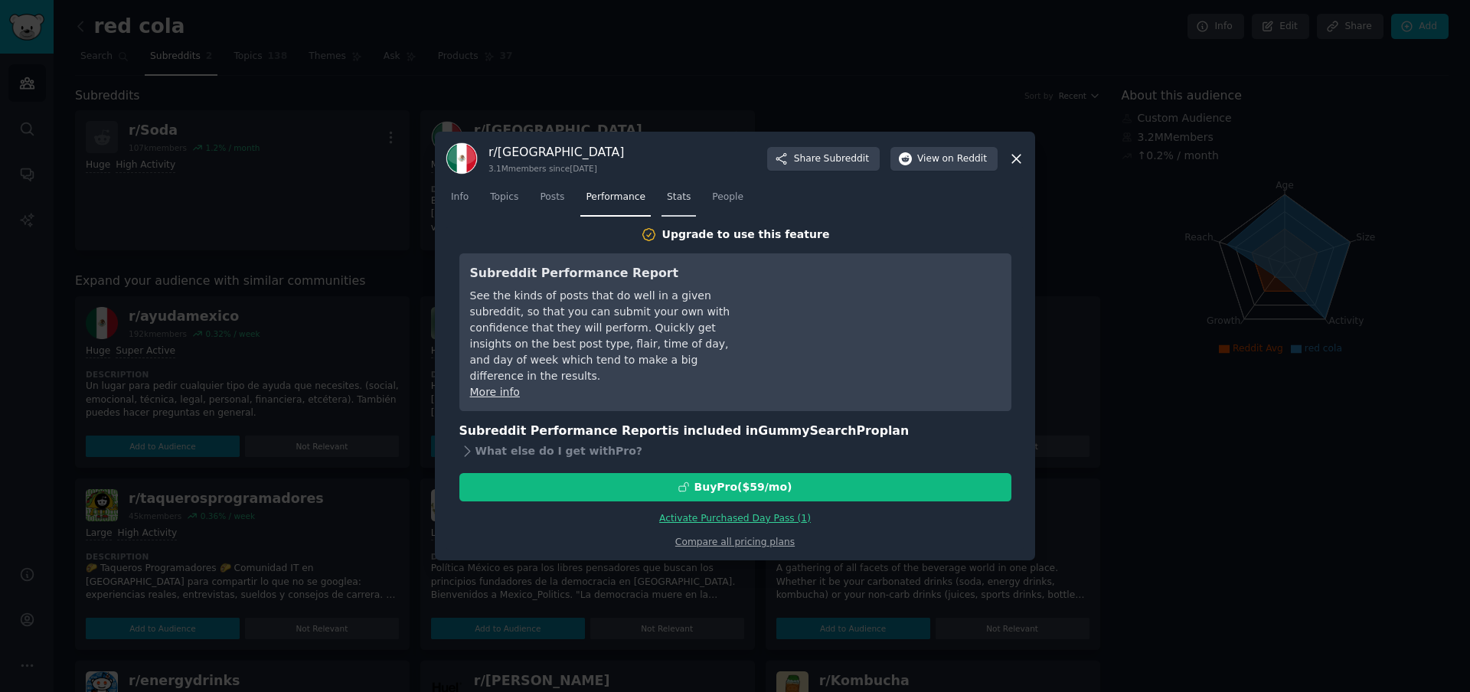
click at [686, 204] on span "Stats" at bounding box center [679, 198] width 24 height 14
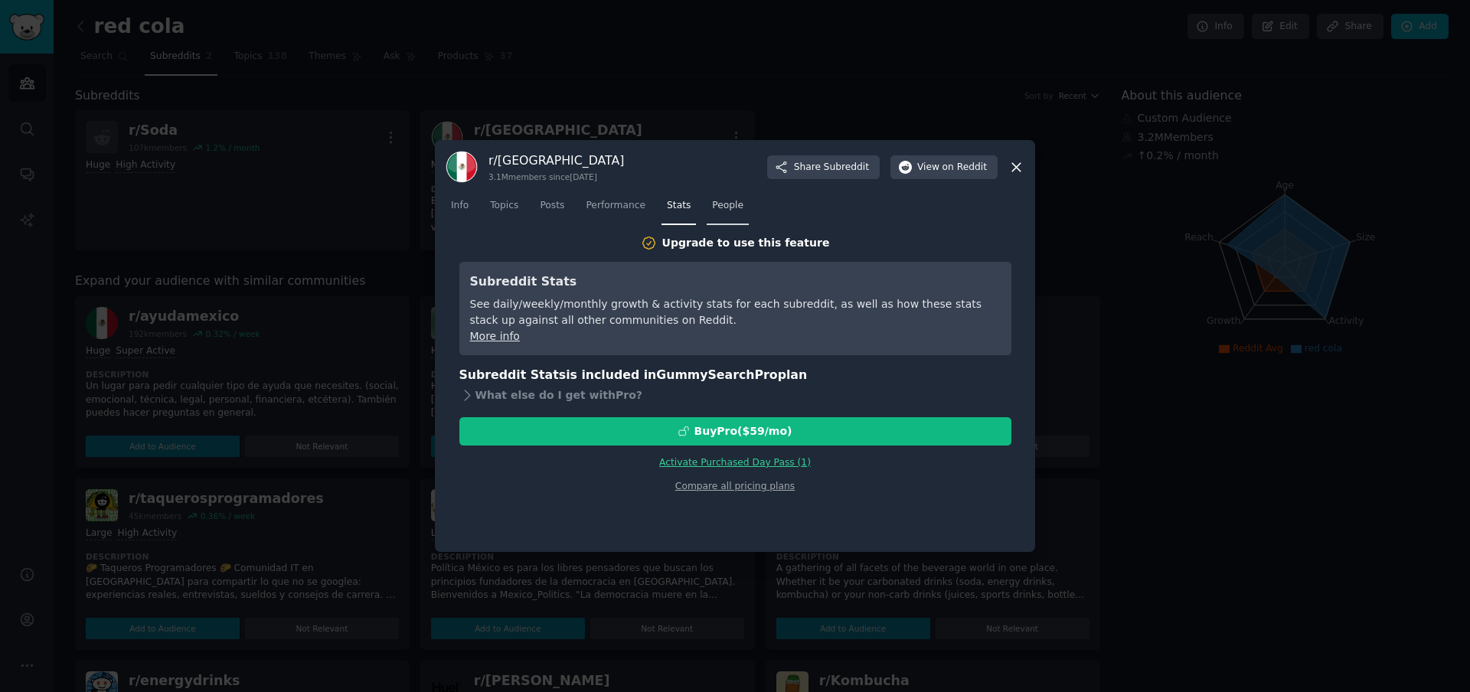
click at [726, 207] on span "People" at bounding box center [727, 206] width 31 height 14
click at [455, 214] on link "Info" at bounding box center [460, 209] width 28 height 31
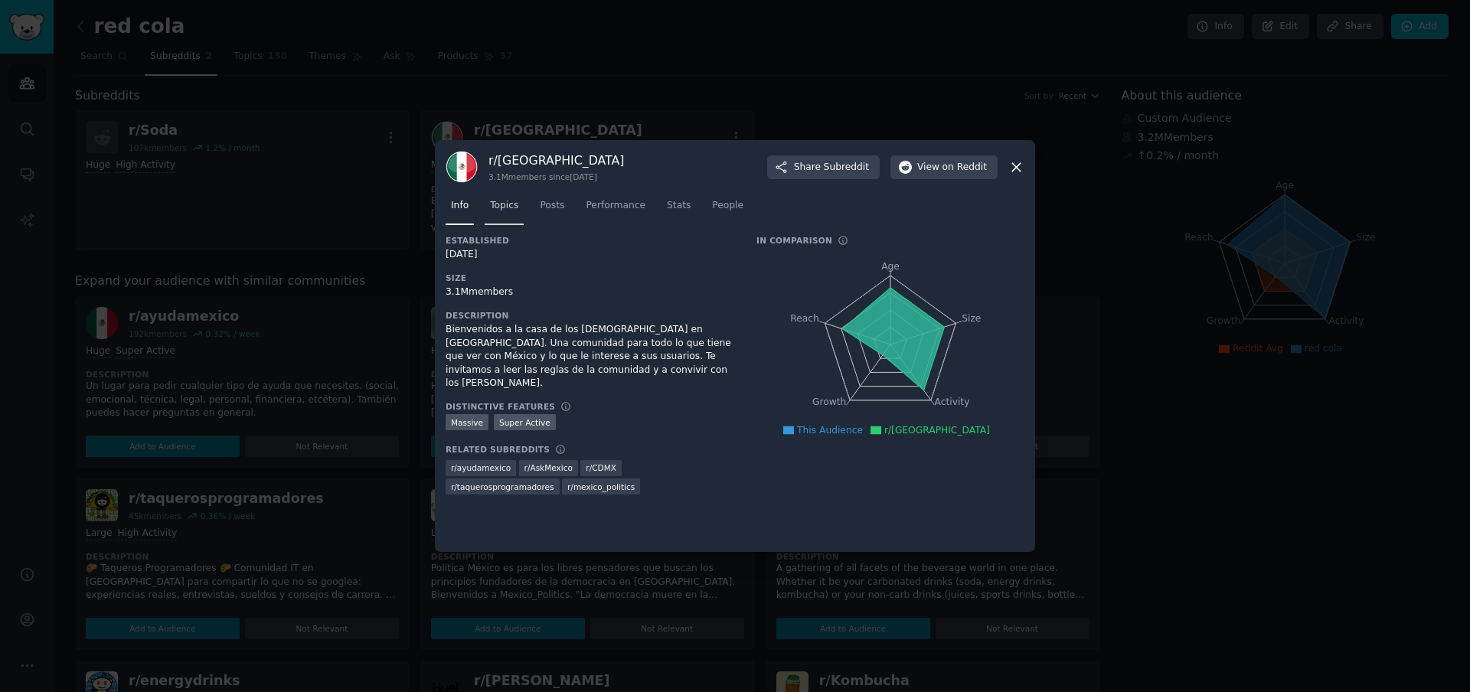
click at [518, 211] on link "Topics" at bounding box center [504, 209] width 39 height 31
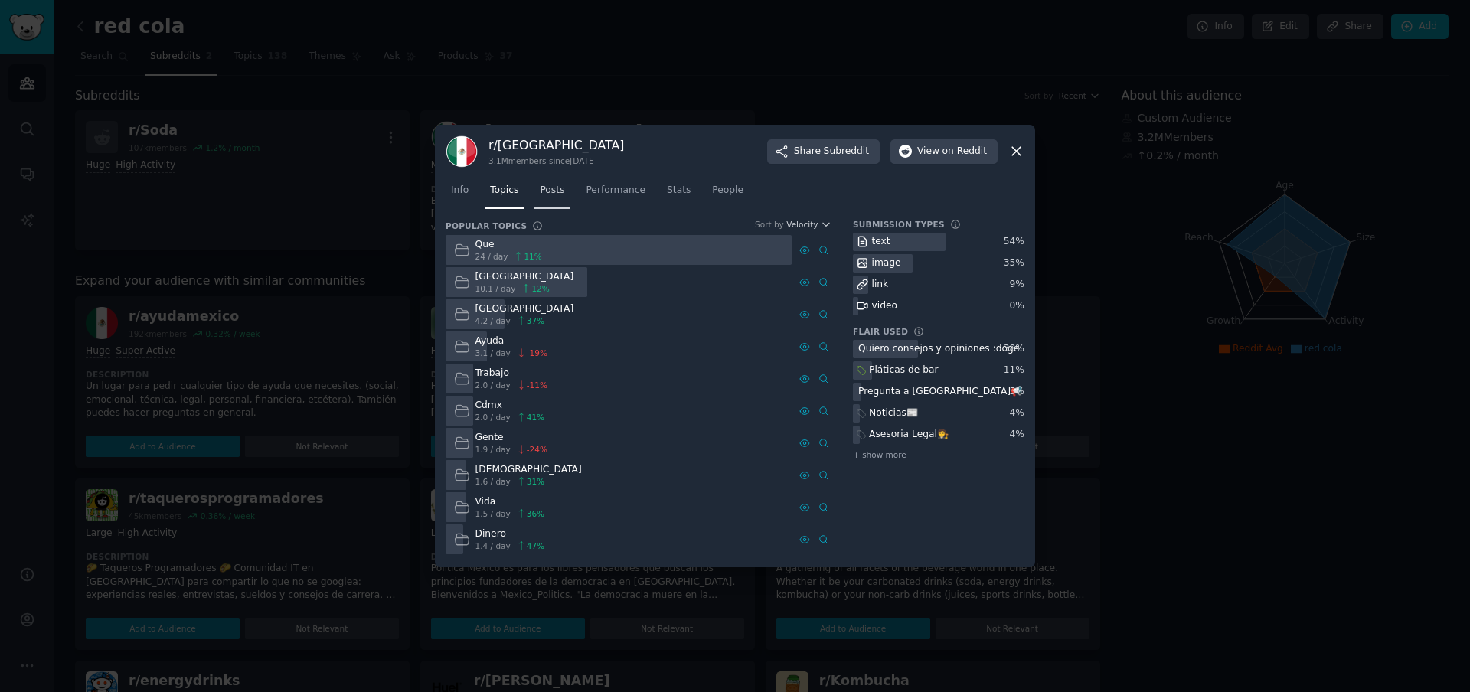
click at [551, 194] on span "Posts" at bounding box center [552, 191] width 25 height 14
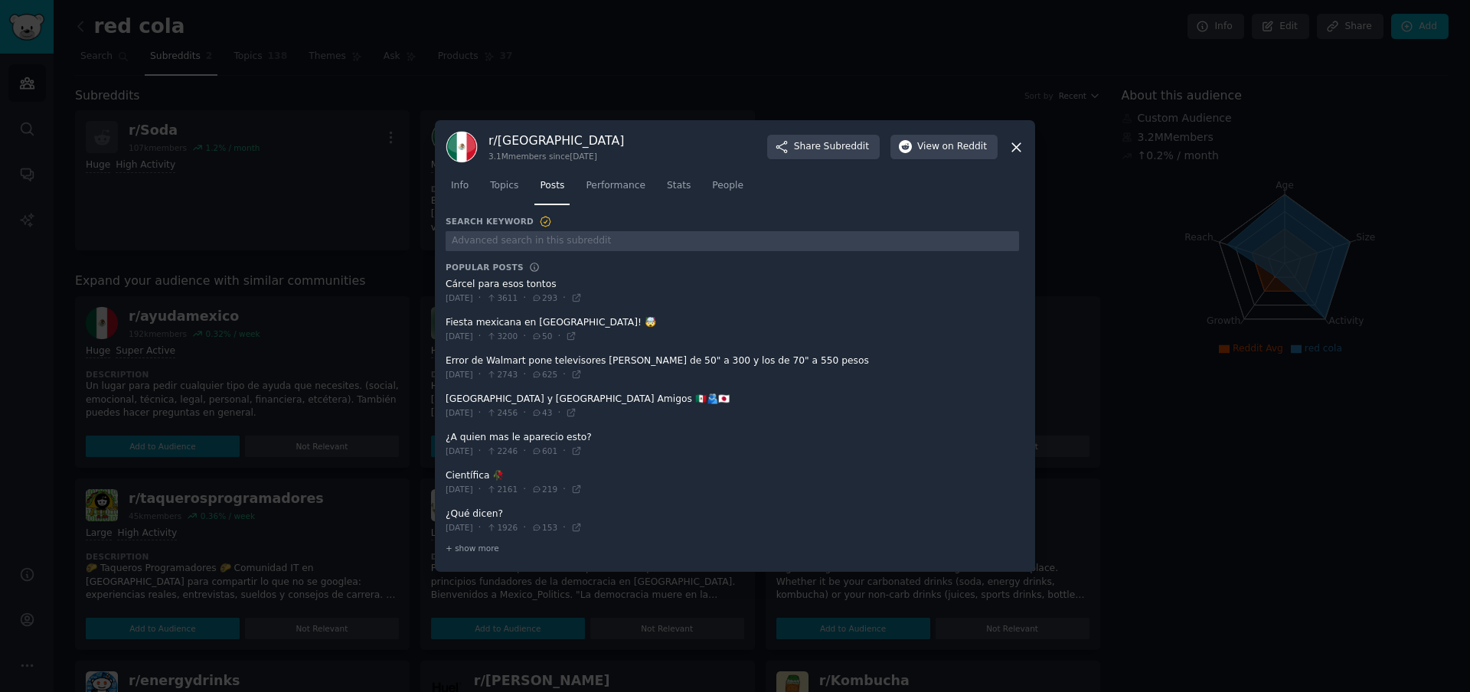
click at [1095, 190] on div at bounding box center [735, 346] width 1470 height 692
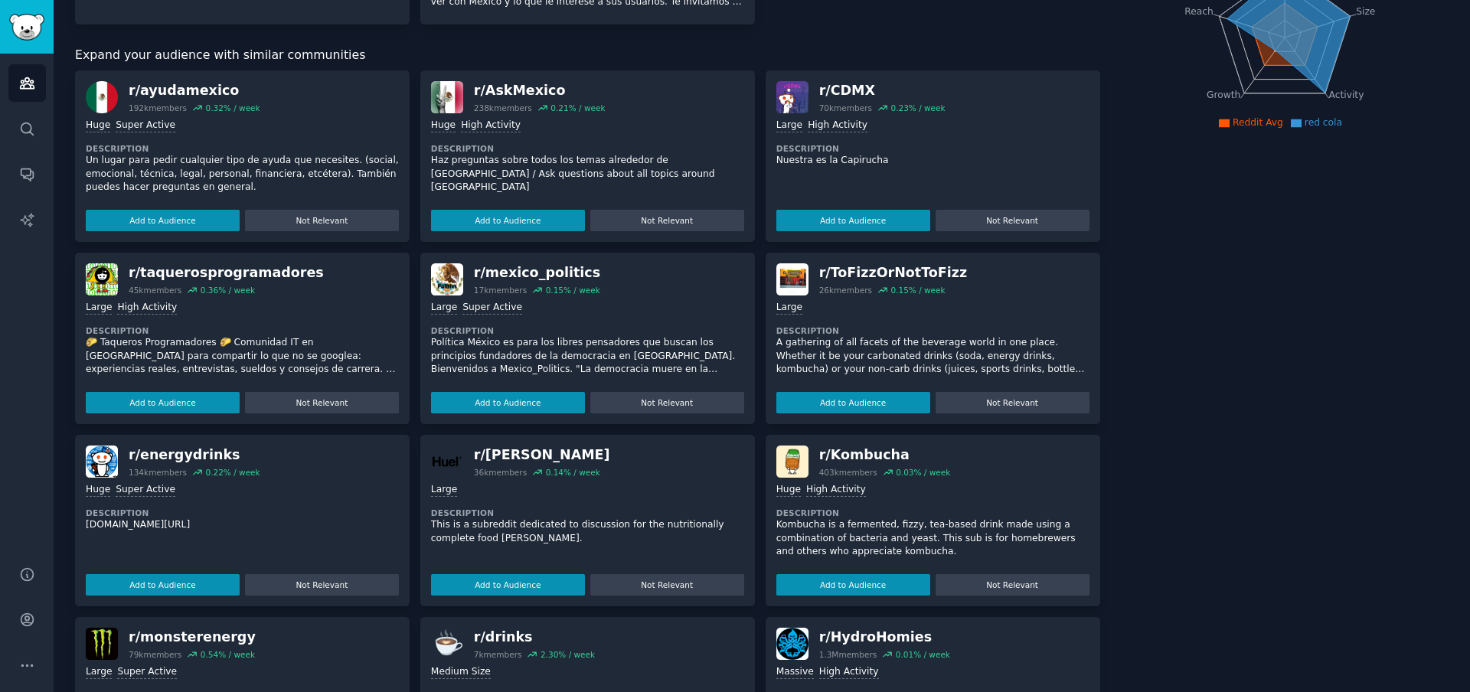
scroll to position [241, 0]
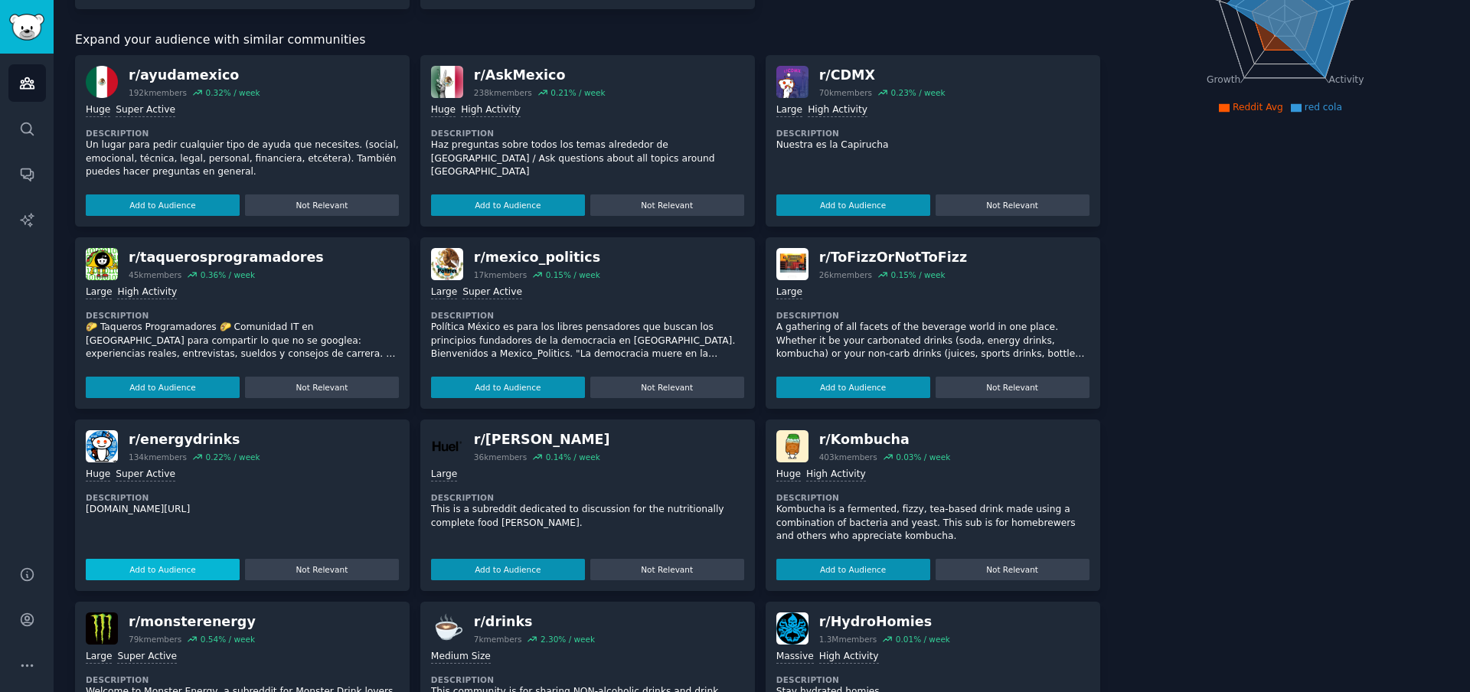
click at [206, 572] on button "Add to Audience" at bounding box center [163, 569] width 154 height 21
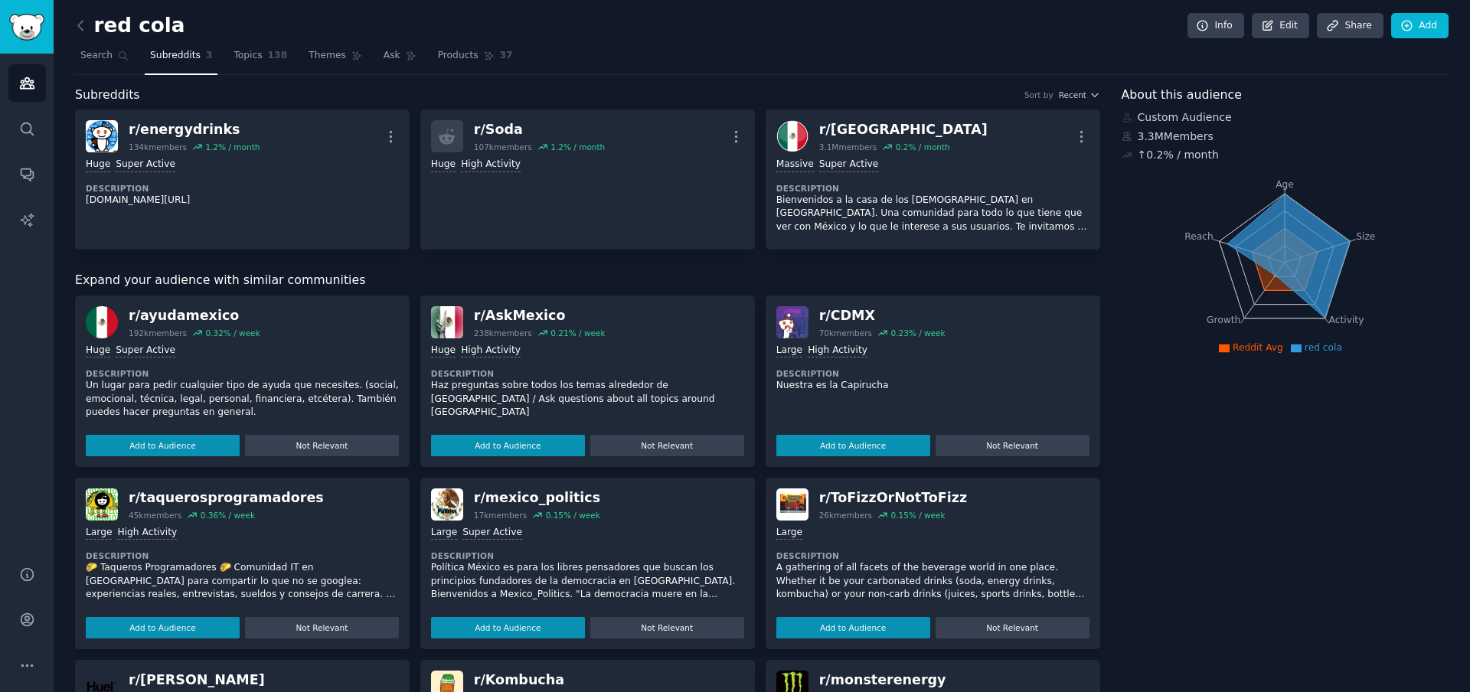
scroll to position [0, 0]
click at [237, 65] on link "Topics 138" at bounding box center [260, 59] width 64 height 31
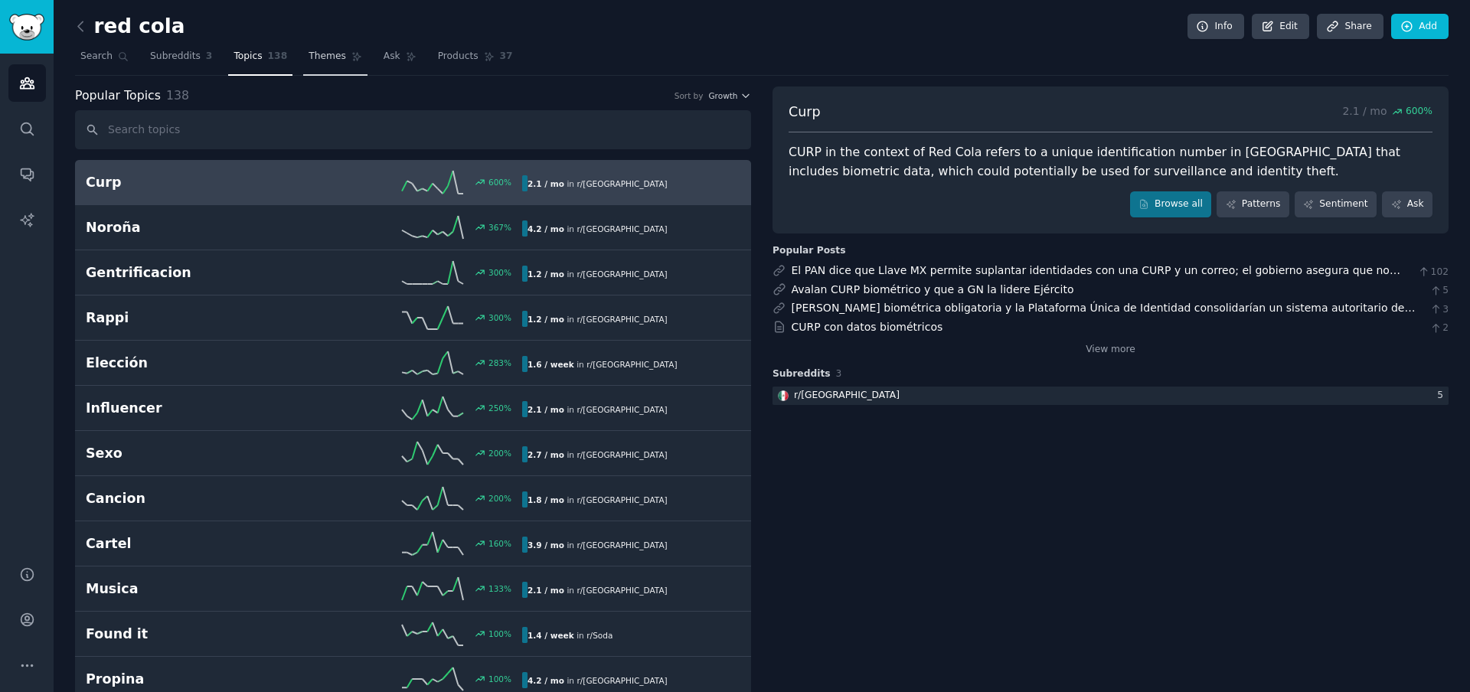
click at [332, 57] on span "Themes" at bounding box center [328, 57] width 38 height 14
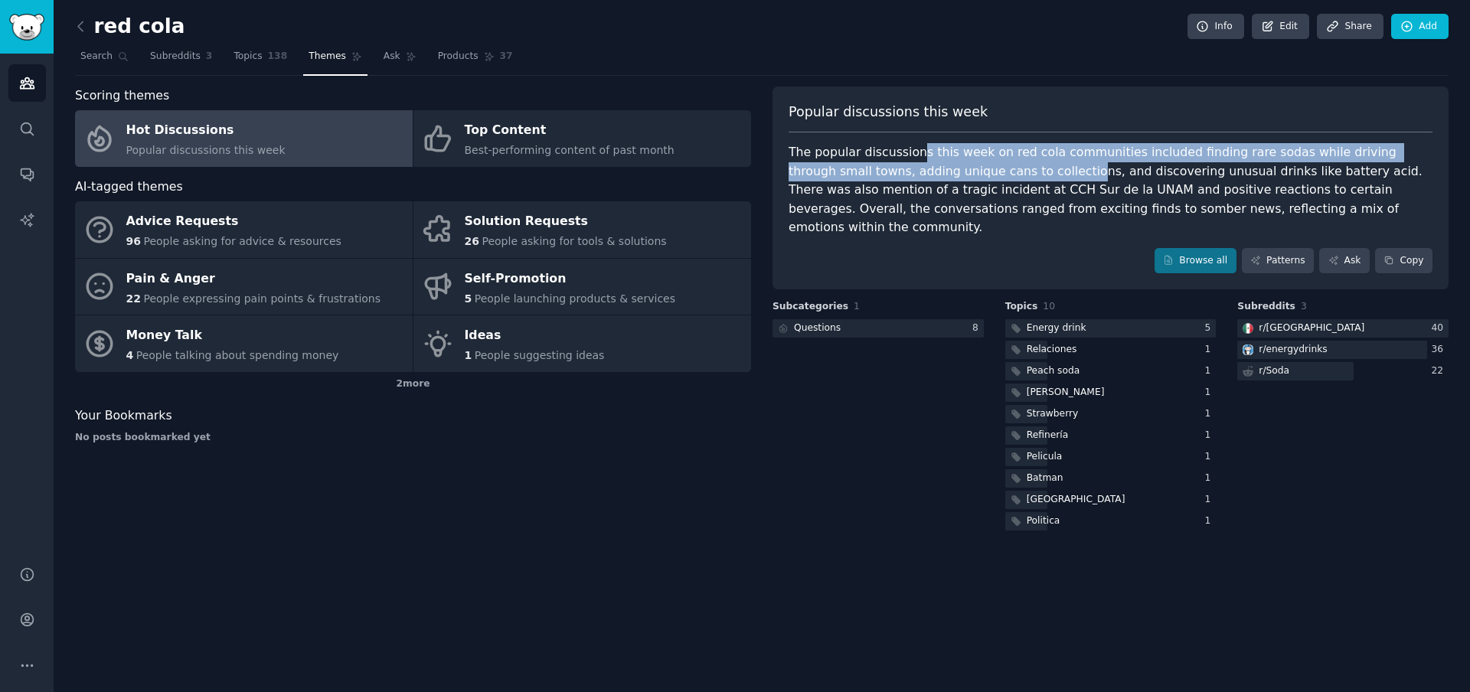
drag, startPoint x: 914, startPoint y: 158, endPoint x: 998, endPoint y: 173, distance: 84.7
click at [998, 173] on div "The popular discussions this week on red cola communities included finding rare…" at bounding box center [1111, 190] width 644 height 94
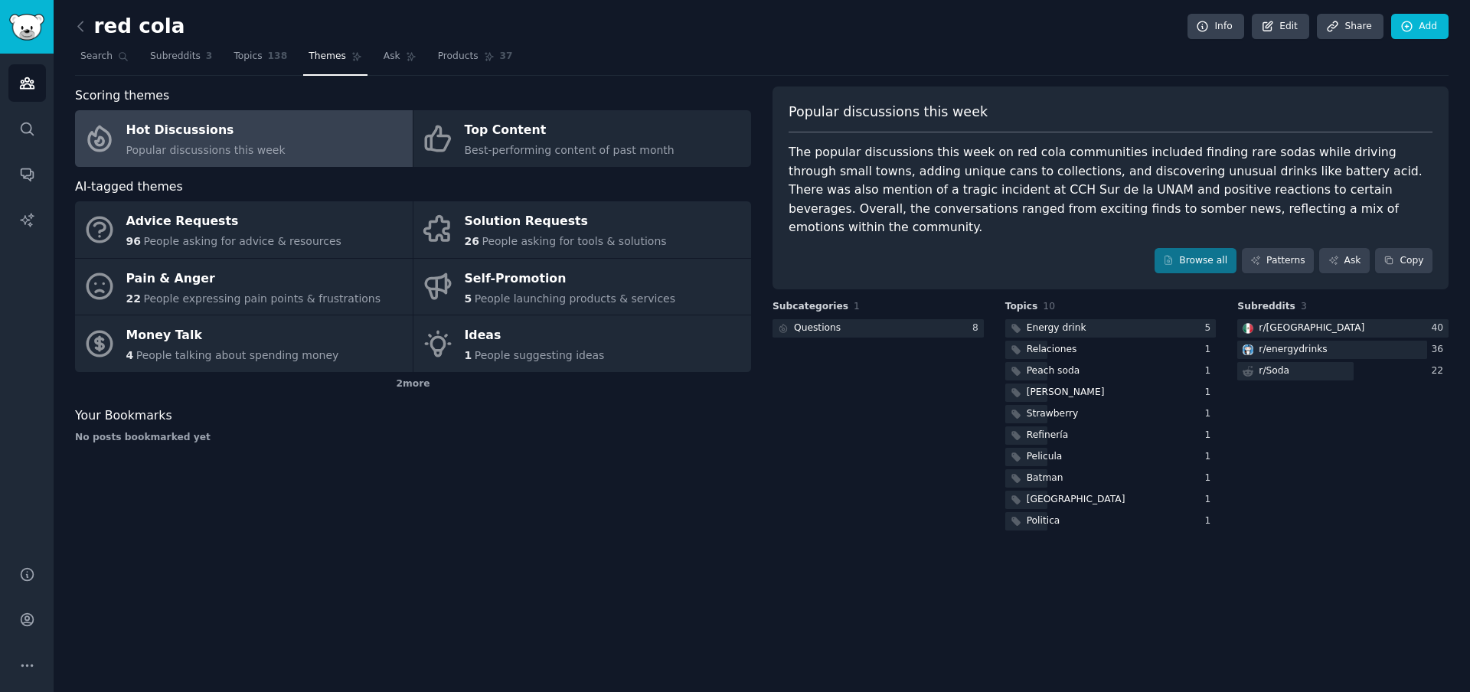
click at [1009, 175] on div "The popular discussions this week on red cola communities included finding rare…" at bounding box center [1111, 190] width 644 height 94
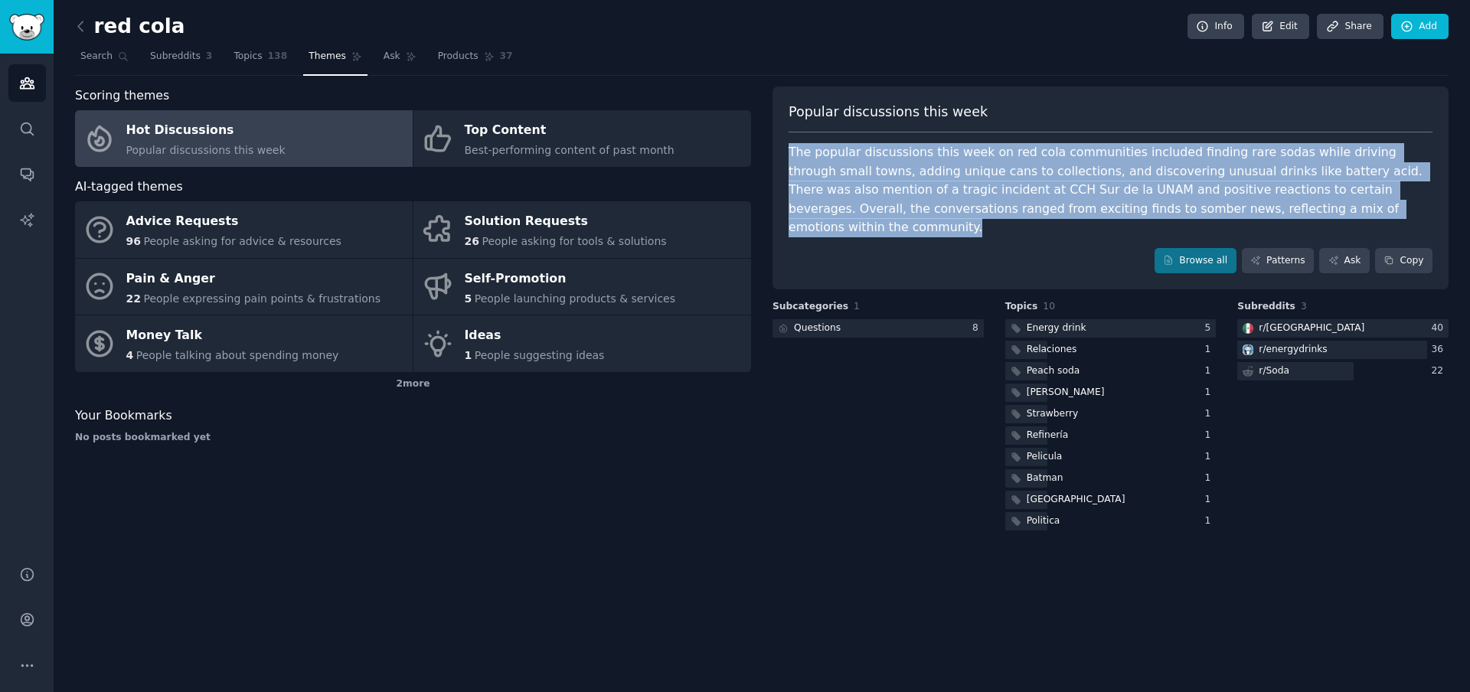
click at [1009, 175] on div "The popular discussions this week on red cola communities included finding rare…" at bounding box center [1111, 190] width 644 height 94
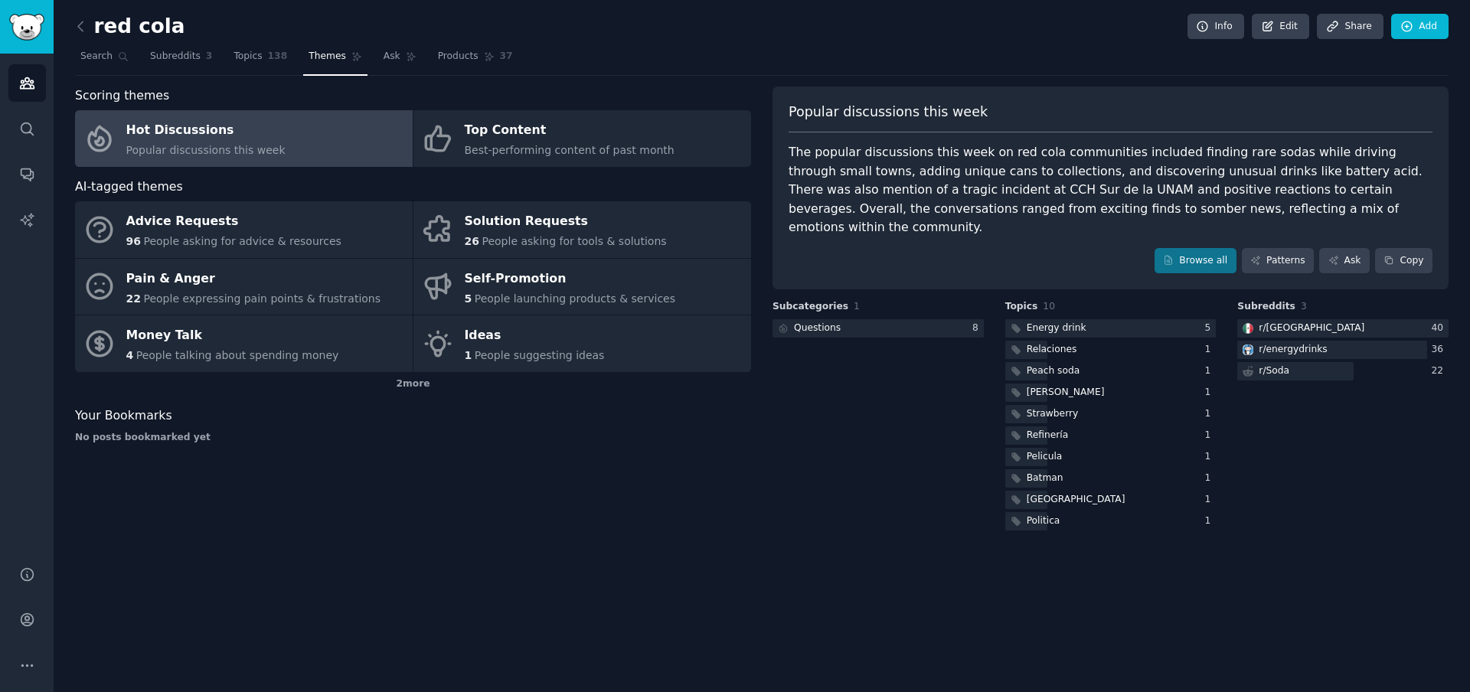
click at [1077, 170] on div "The popular discussions this week on red cola communities included finding rare…" at bounding box center [1111, 190] width 644 height 94
click at [1079, 169] on div "The popular discussions this week on red cola communities included finding rare…" at bounding box center [1111, 190] width 644 height 94
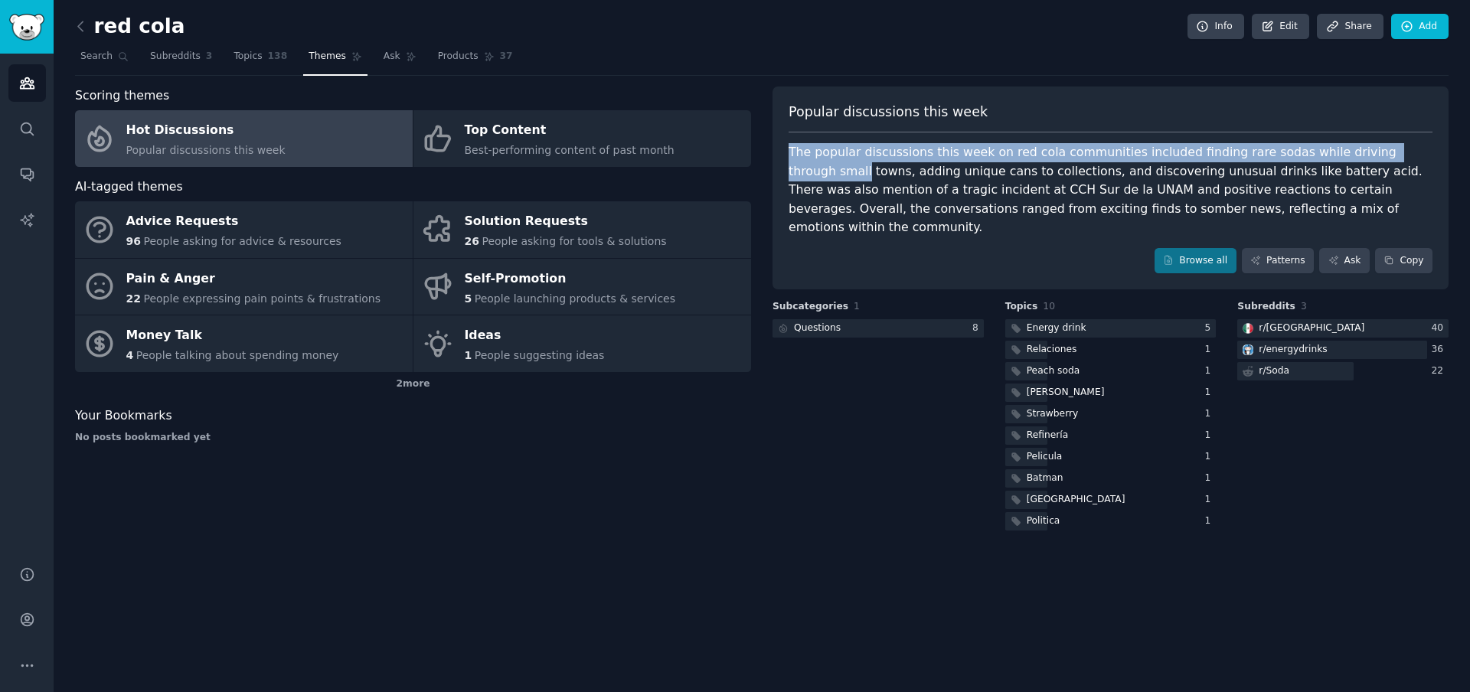
drag, startPoint x: 792, startPoint y: 151, endPoint x: 1414, endPoint y: 157, distance: 622.5
click at [1414, 157] on div "The popular discussions this week on red cola communities included finding rare…" at bounding box center [1111, 190] width 644 height 94
click at [122, 45] on link "Search" at bounding box center [104, 59] width 59 height 31
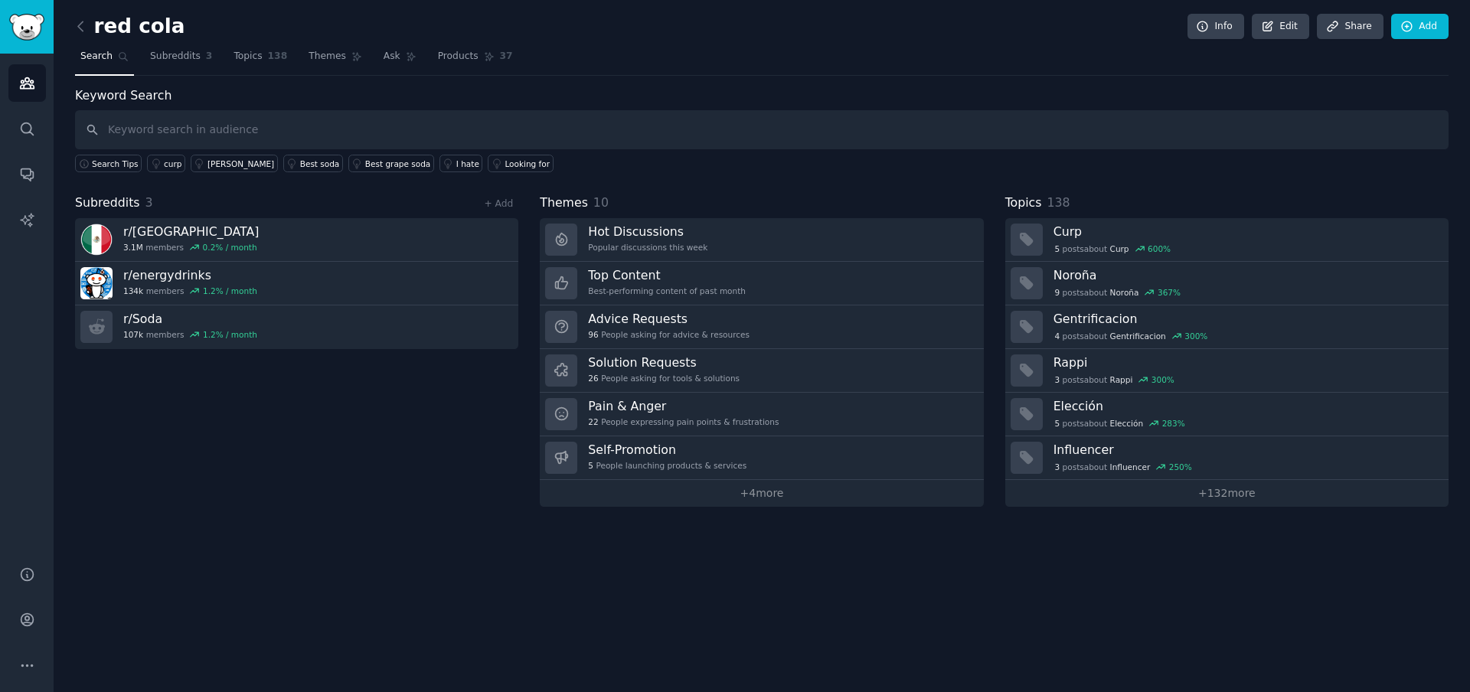
click at [162, 28] on h2 "red cola" at bounding box center [129, 27] width 109 height 25
click at [186, 55] on span "Subreddits" at bounding box center [175, 57] width 51 height 14
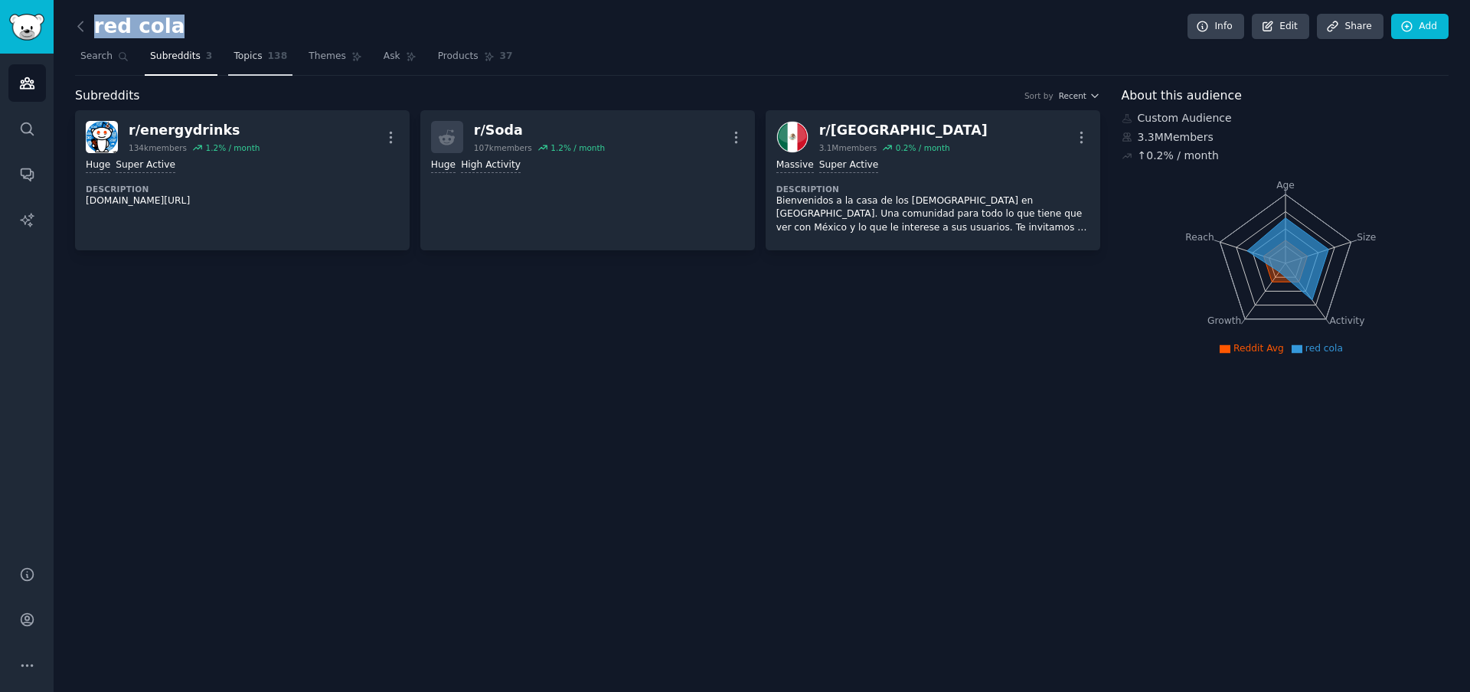
click at [258, 60] on span "Topics" at bounding box center [248, 57] width 28 height 14
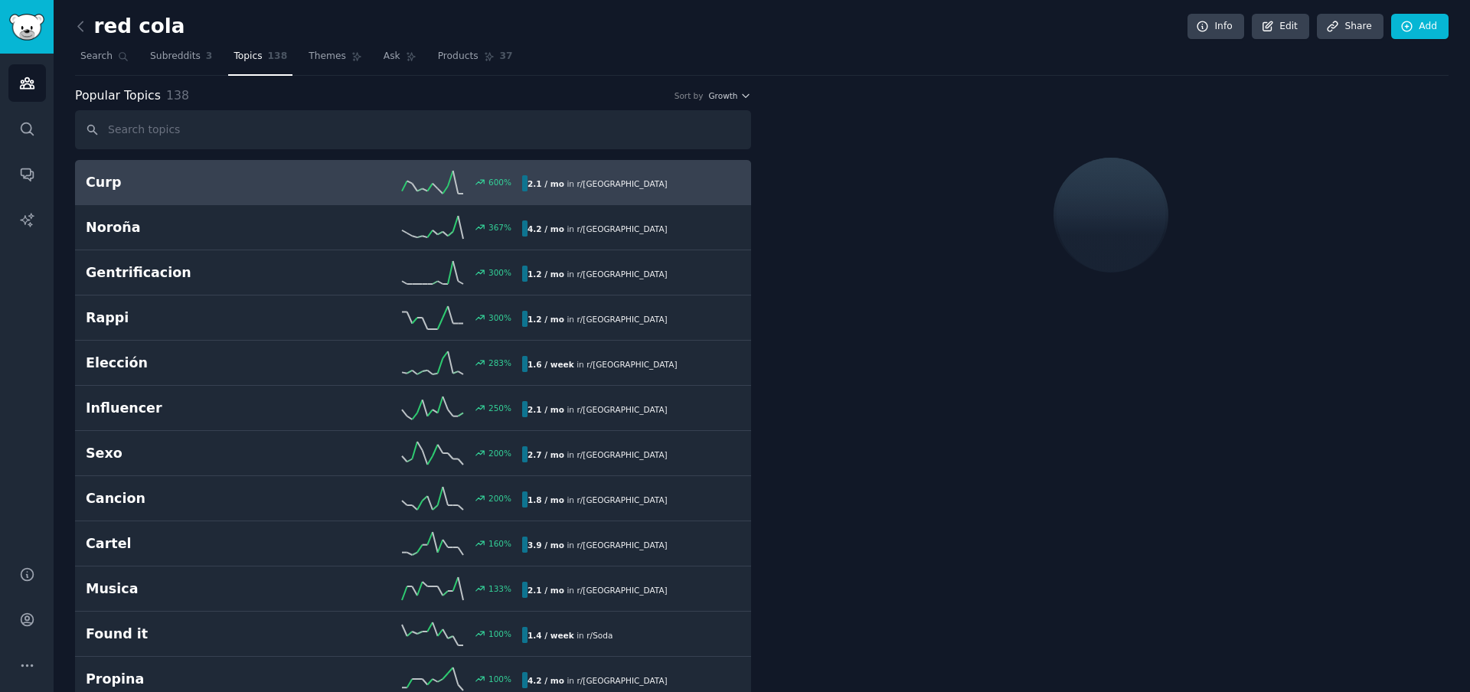
click at [366, 58] on nav "Search Subreddits 3 Topics 138 Themes Ask Products 37" at bounding box center [762, 59] width 1374 height 31
click at [332, 57] on span "Themes" at bounding box center [328, 57] width 38 height 14
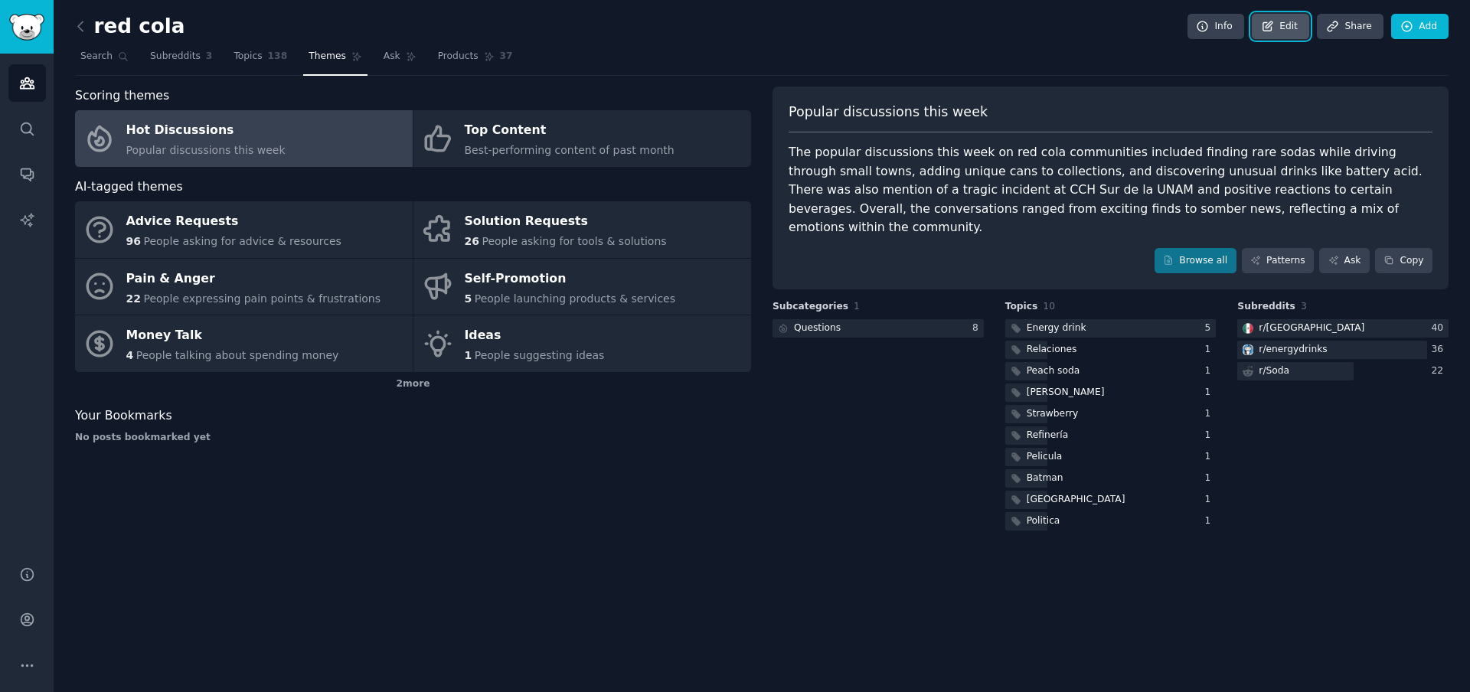
click at [1282, 28] on link "Edit" at bounding box center [1280, 27] width 57 height 26
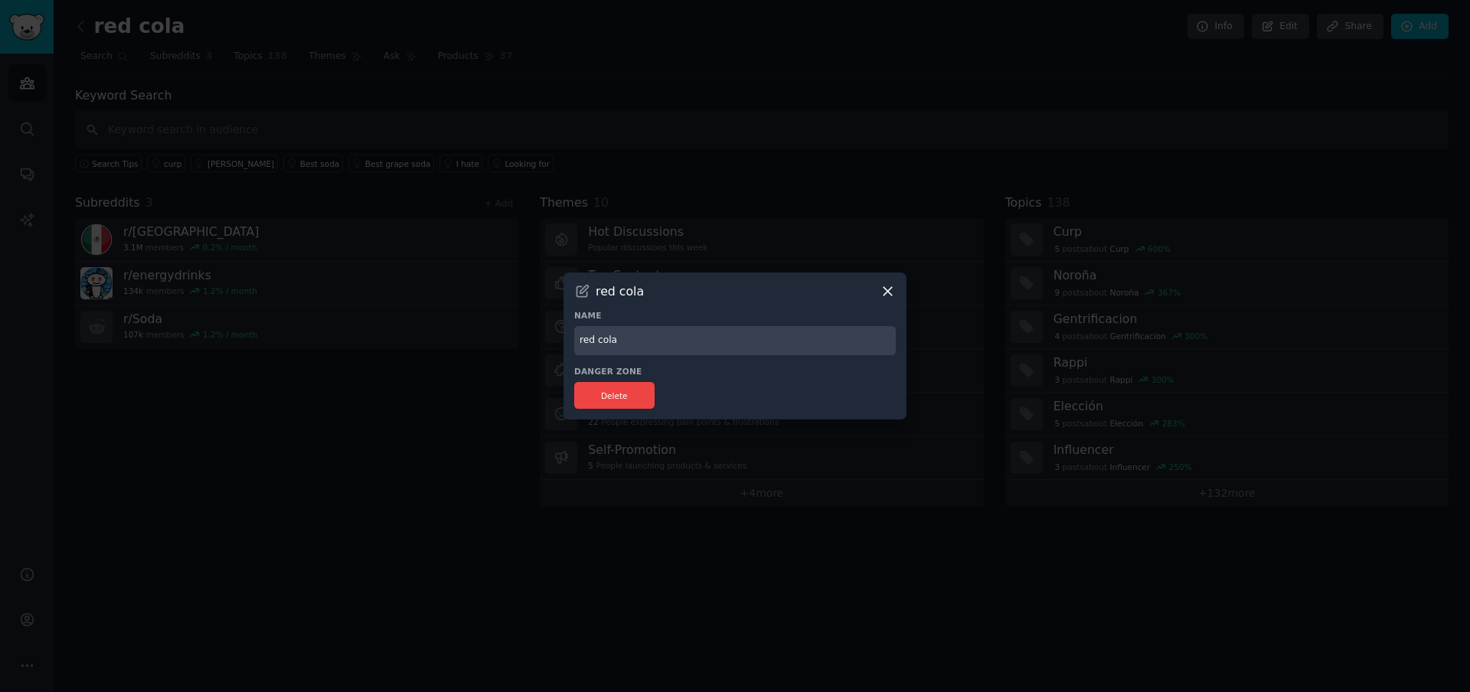
click at [888, 296] on icon at bounding box center [888, 291] width 16 height 16
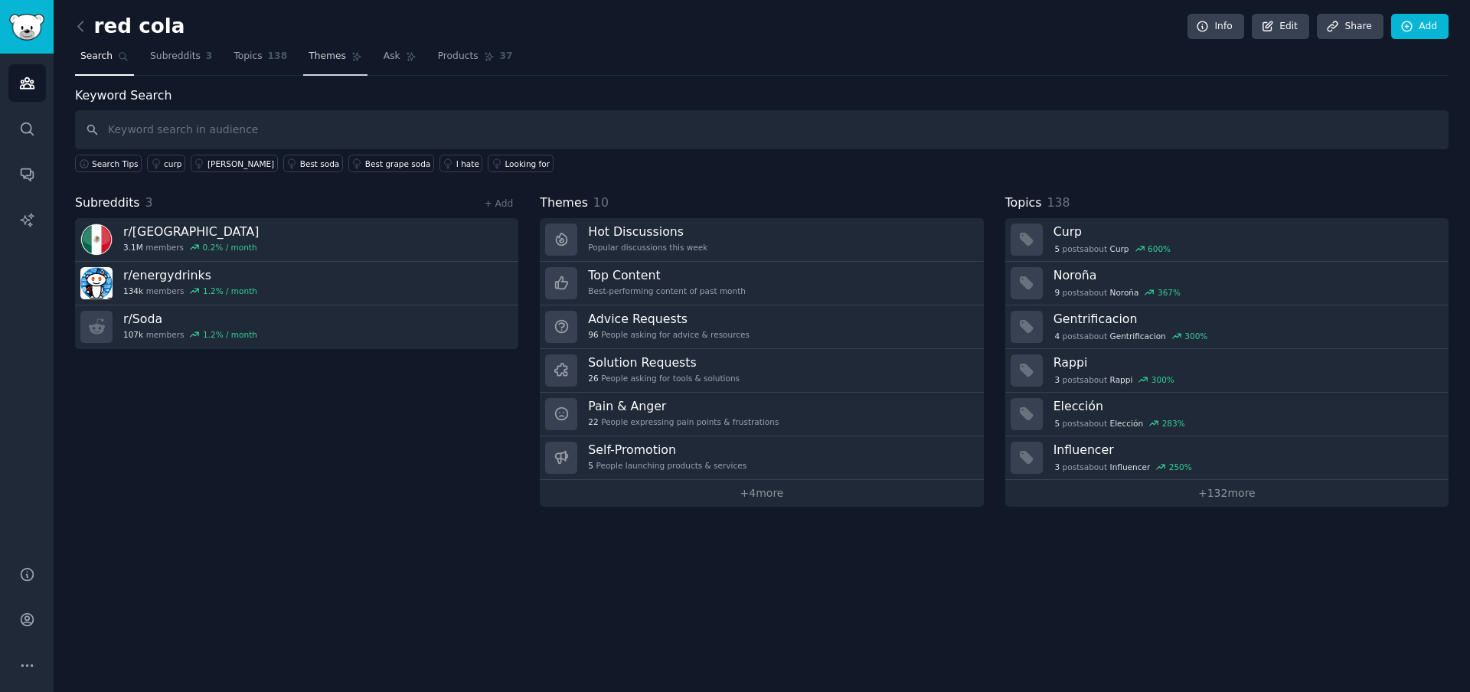
click at [351, 51] on icon at bounding box center [356, 56] width 11 height 11
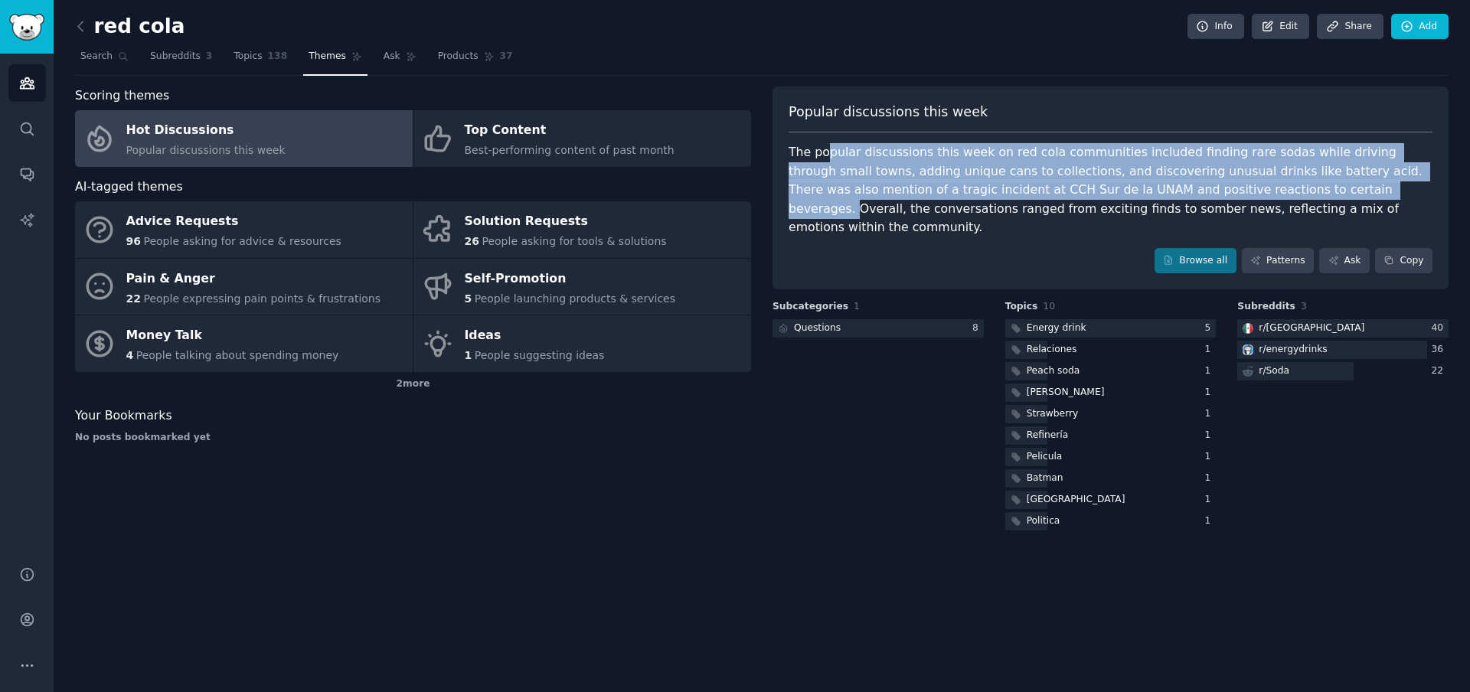
drag, startPoint x: 828, startPoint y: 152, endPoint x: 1261, endPoint y: 189, distance: 434.9
click at [1257, 190] on div "The popular discussions this week on red cola communities included finding rare…" at bounding box center [1111, 190] width 644 height 94
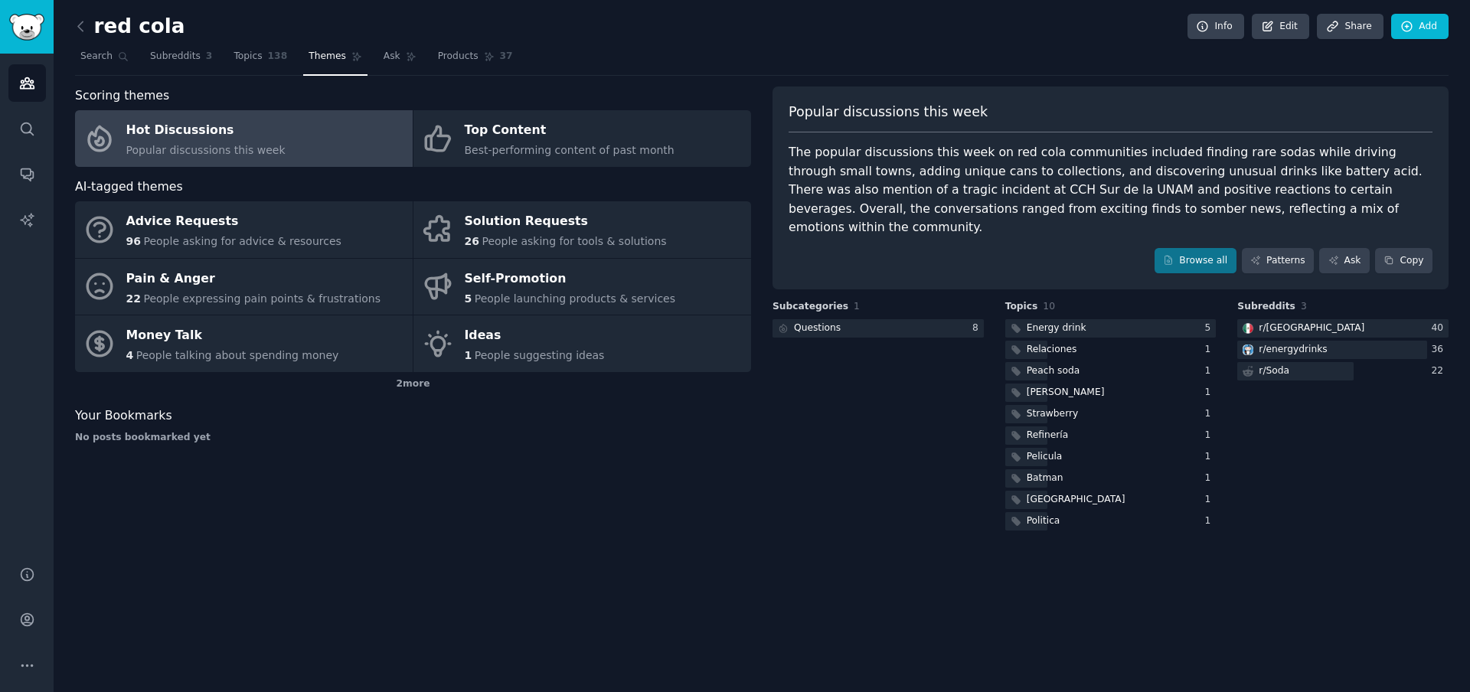
click at [1283, 189] on div "The popular discussions this week on red cola communities included finding rare…" at bounding box center [1111, 190] width 644 height 94
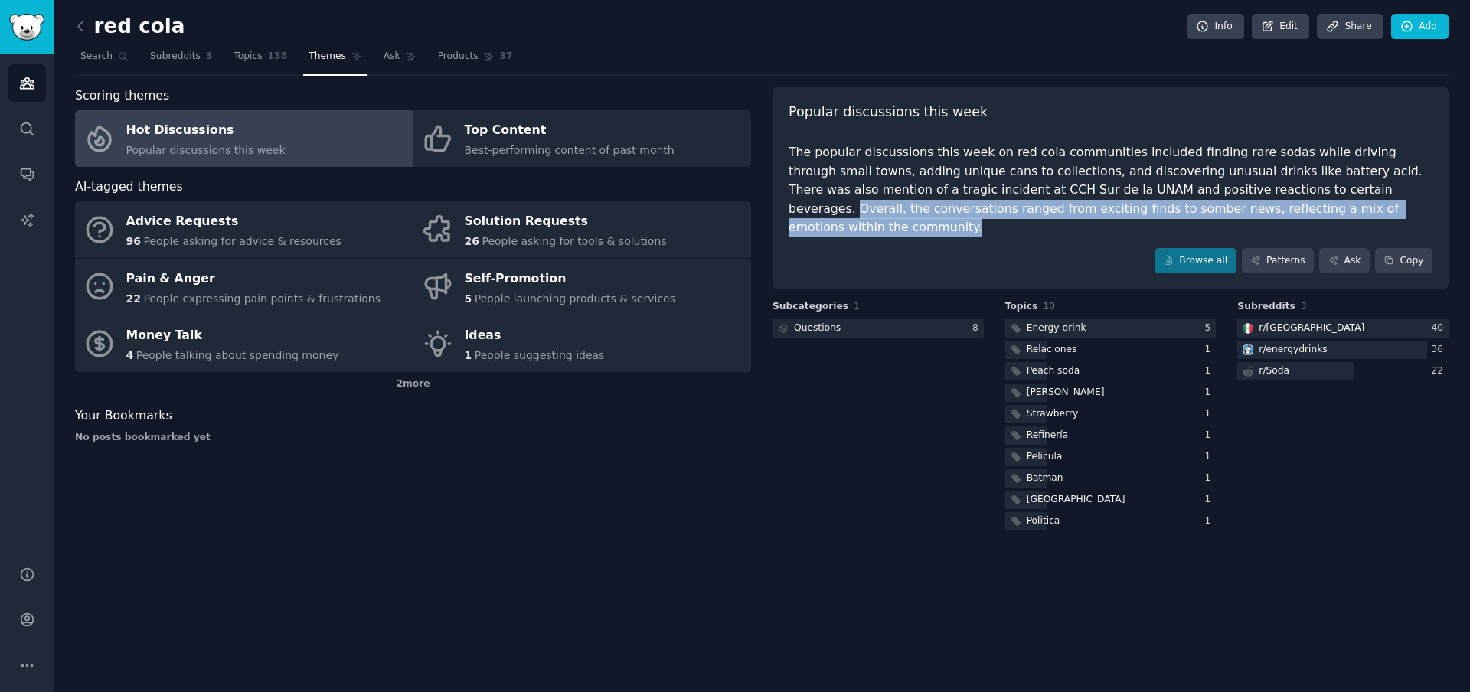
drag, startPoint x: 1255, startPoint y: 189, endPoint x: 1400, endPoint y: 206, distance: 145.7
click at [1400, 206] on div "The popular discussions this week on red cola communities included finding rare…" at bounding box center [1111, 190] width 644 height 94
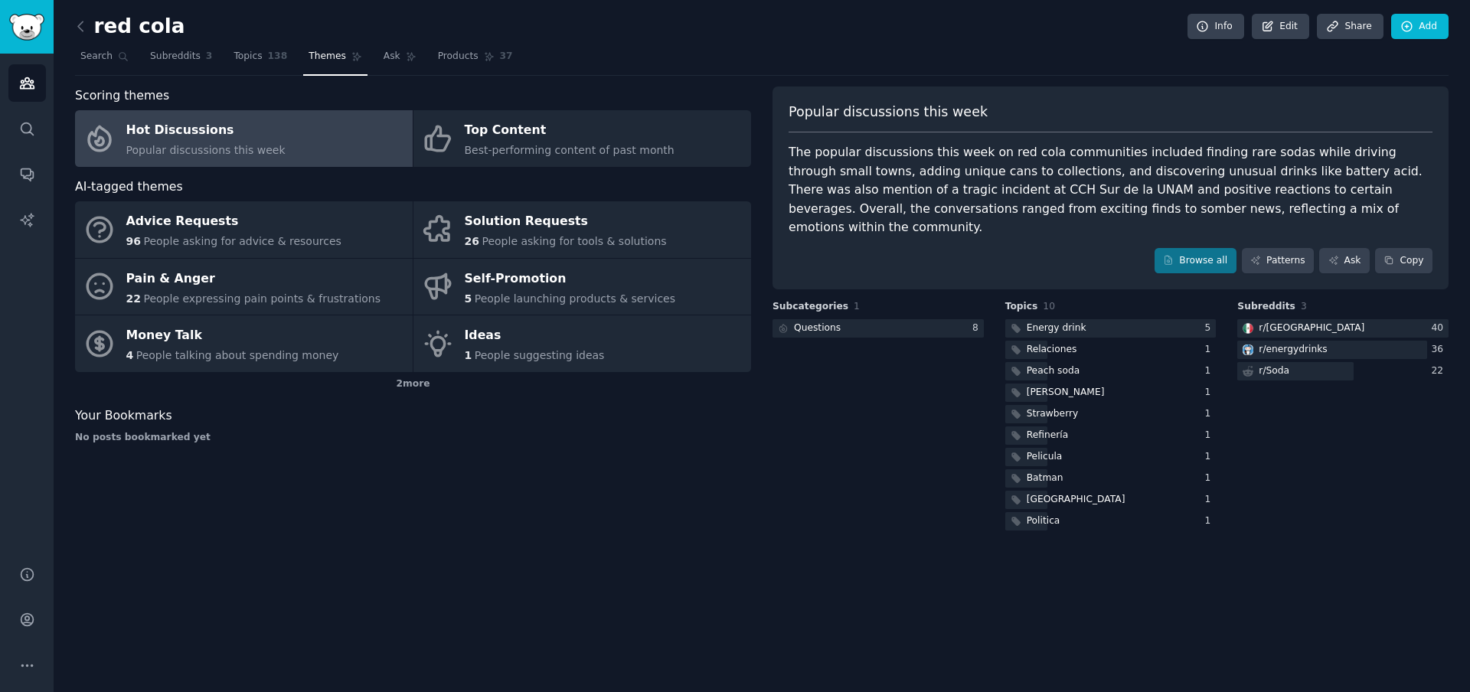
click at [1390, 207] on div "The popular discussions this week on red cola communities included finding rare…" at bounding box center [1111, 190] width 644 height 94
click at [396, 60] on link "Ask" at bounding box center [400, 59] width 44 height 31
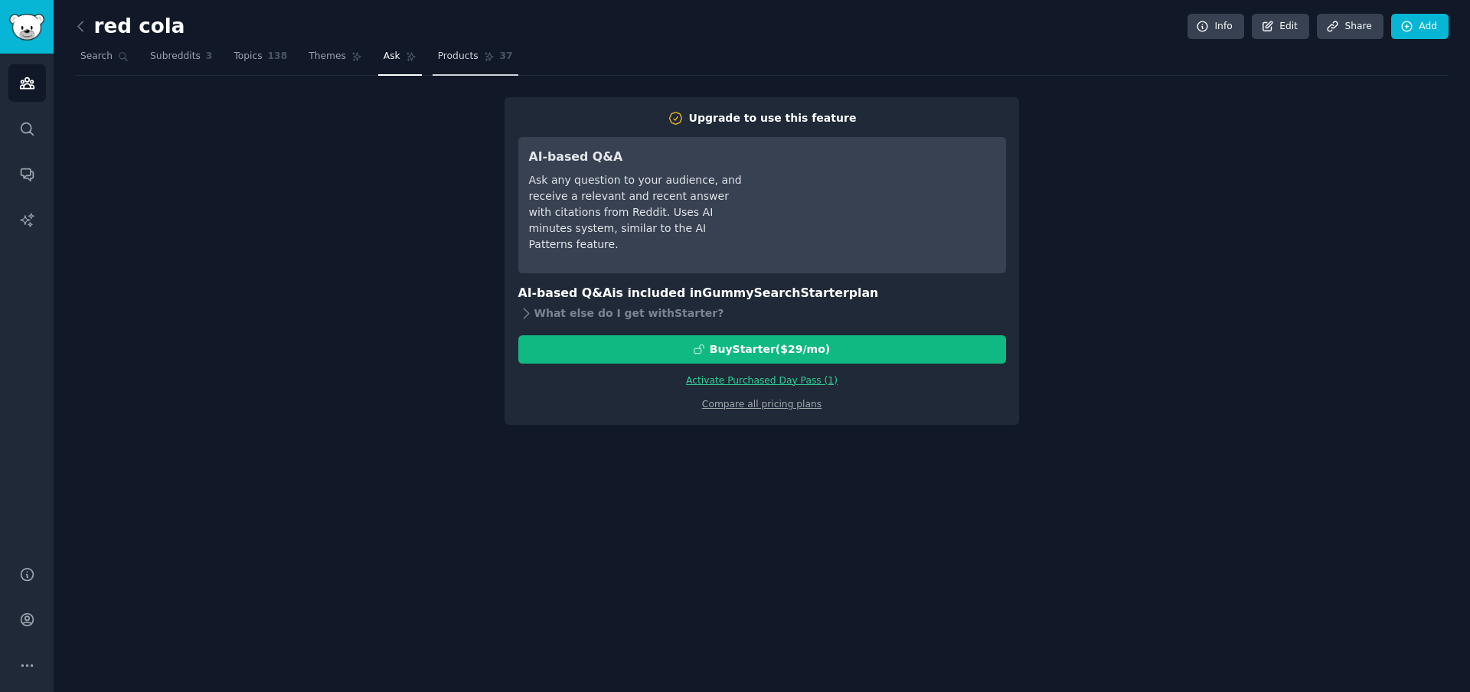
click at [473, 44] on link "Products 37" at bounding box center [476, 59] width 86 height 31
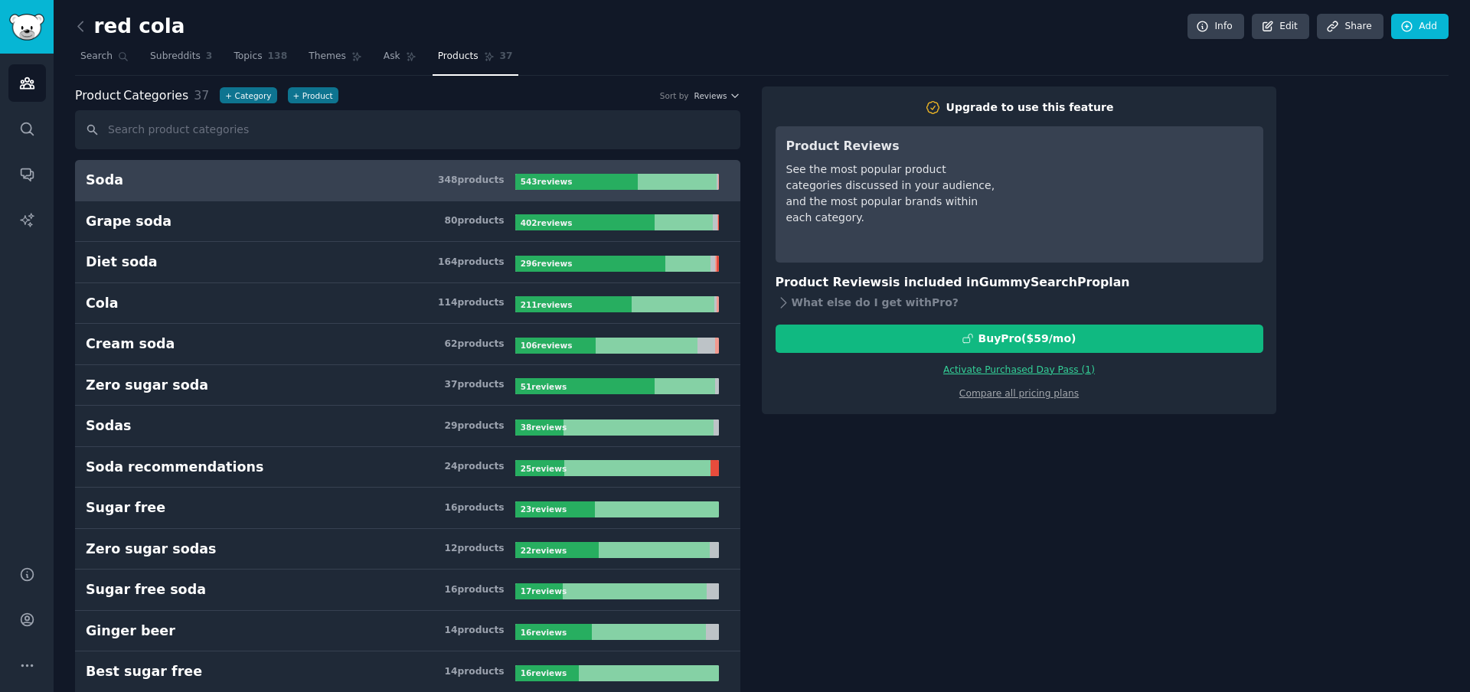
click at [314, 171] on h3 "Soda 348 product s" at bounding box center [301, 180] width 430 height 19
click at [265, 185] on h3 "Soda 348 product s" at bounding box center [301, 180] width 430 height 19
click at [266, 185] on h3 "Soda 348 product s" at bounding box center [301, 180] width 430 height 19
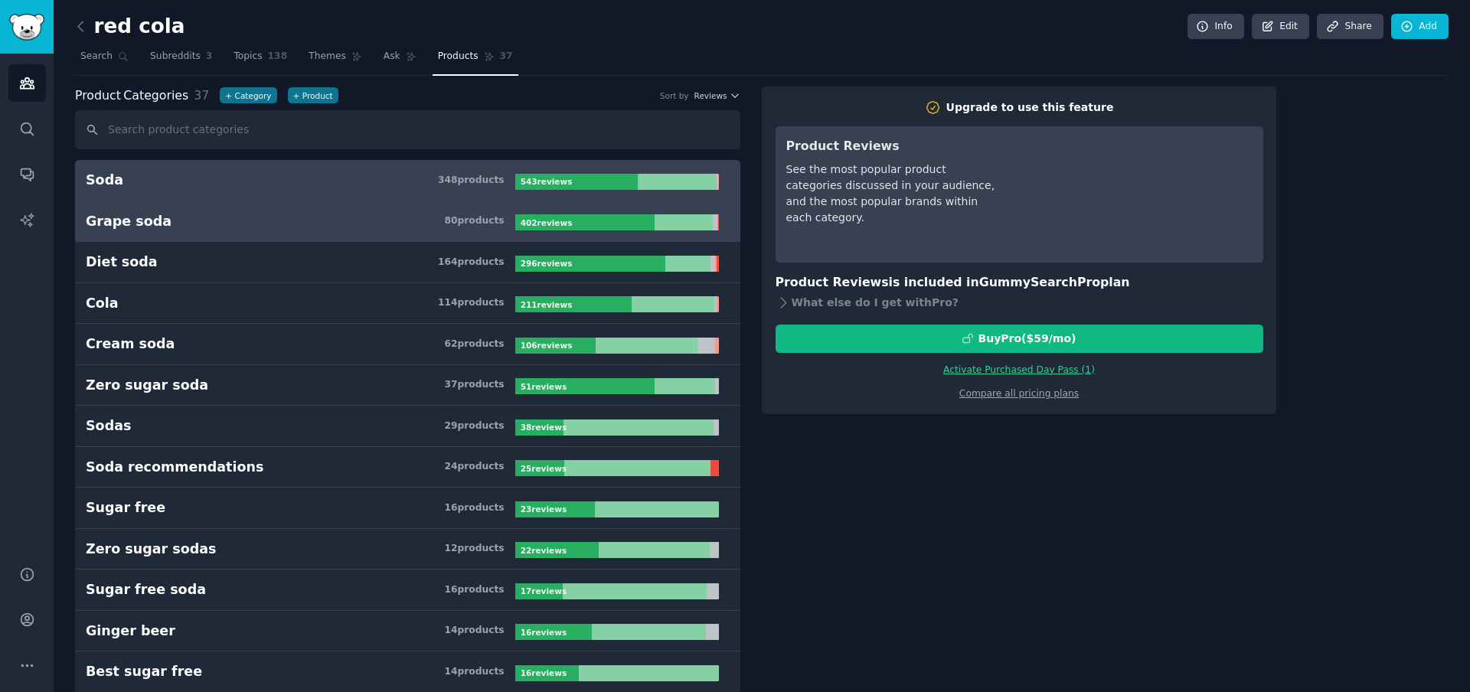
click at [230, 219] on h3 "Grape soda 80 product s" at bounding box center [301, 221] width 430 height 19
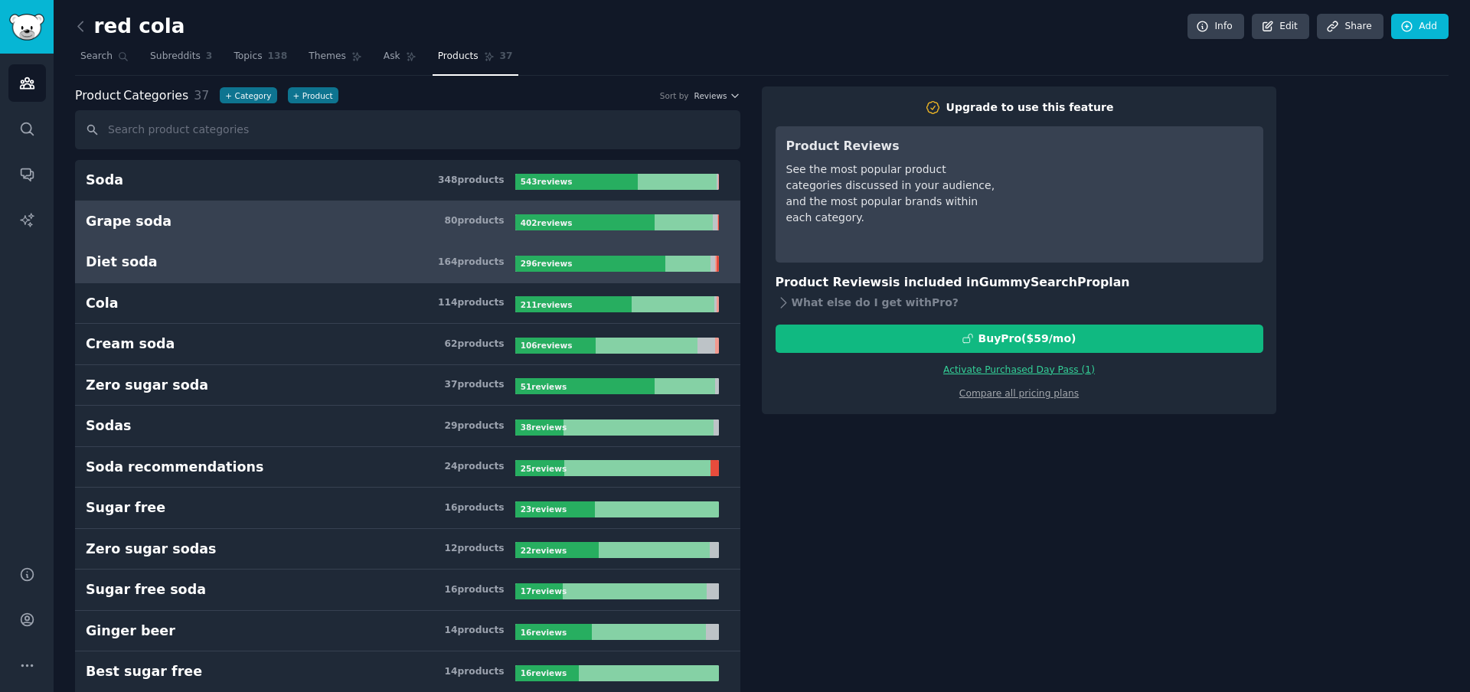
click at [255, 270] on h3 "Diet soda 164 product s" at bounding box center [301, 262] width 430 height 19
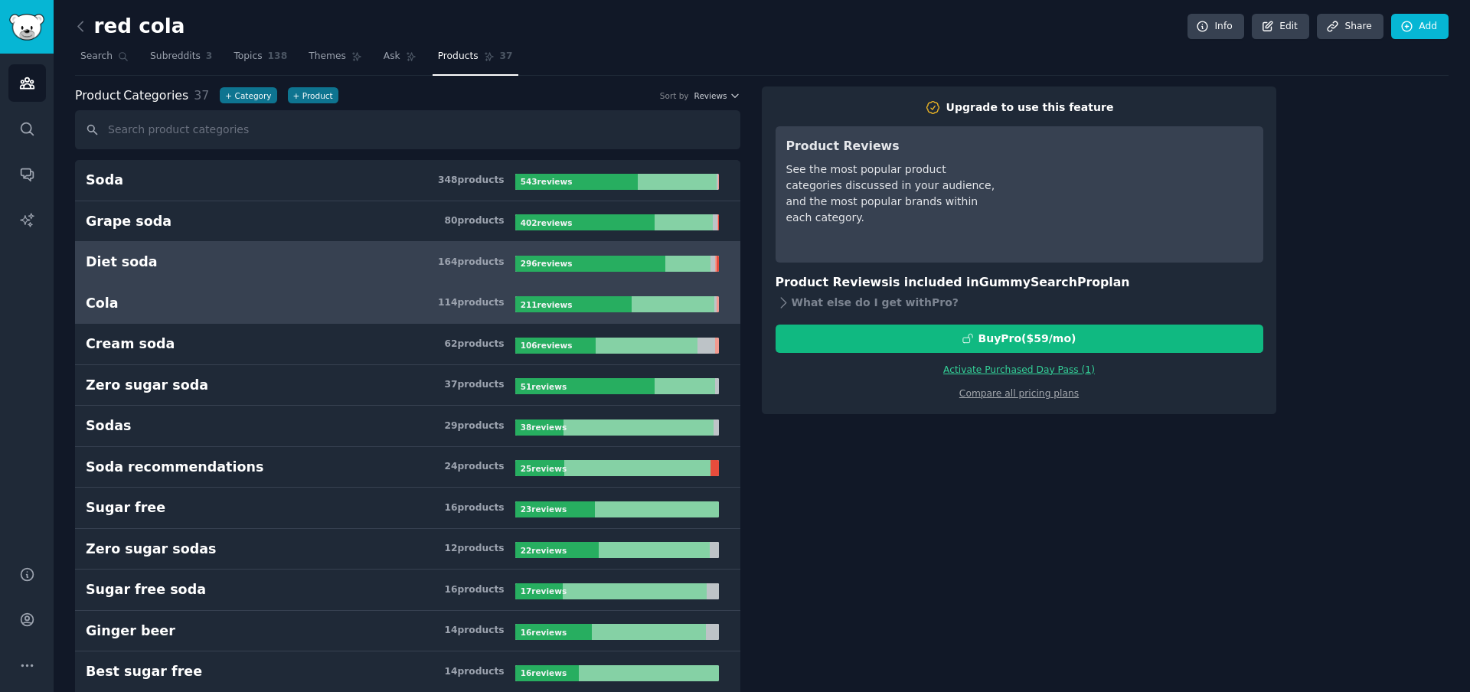
drag, startPoint x: 267, startPoint y: 311, endPoint x: 270, endPoint y: 320, distance: 9.7
click at [267, 312] on h3 "Cola 114 product s" at bounding box center [301, 303] width 430 height 19
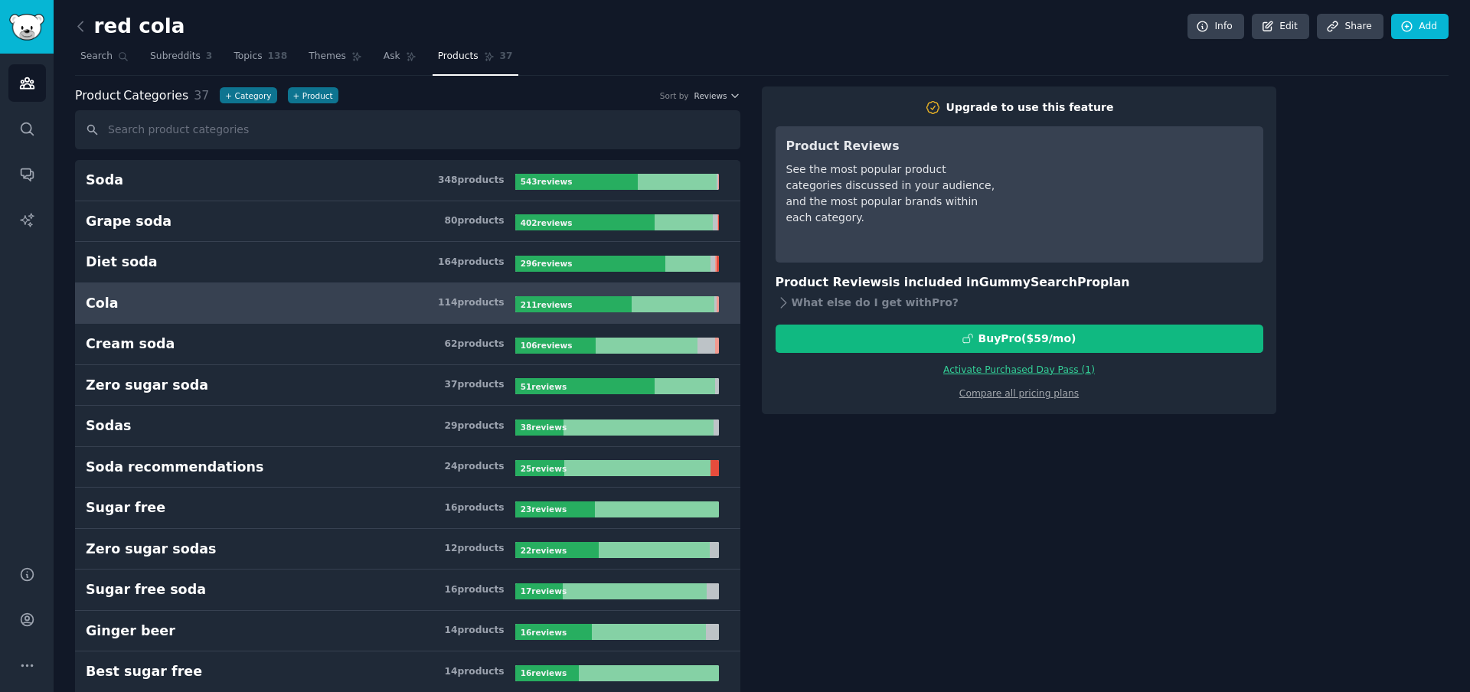
click at [363, 309] on h3 "Cola 114 product s" at bounding box center [301, 303] width 430 height 19
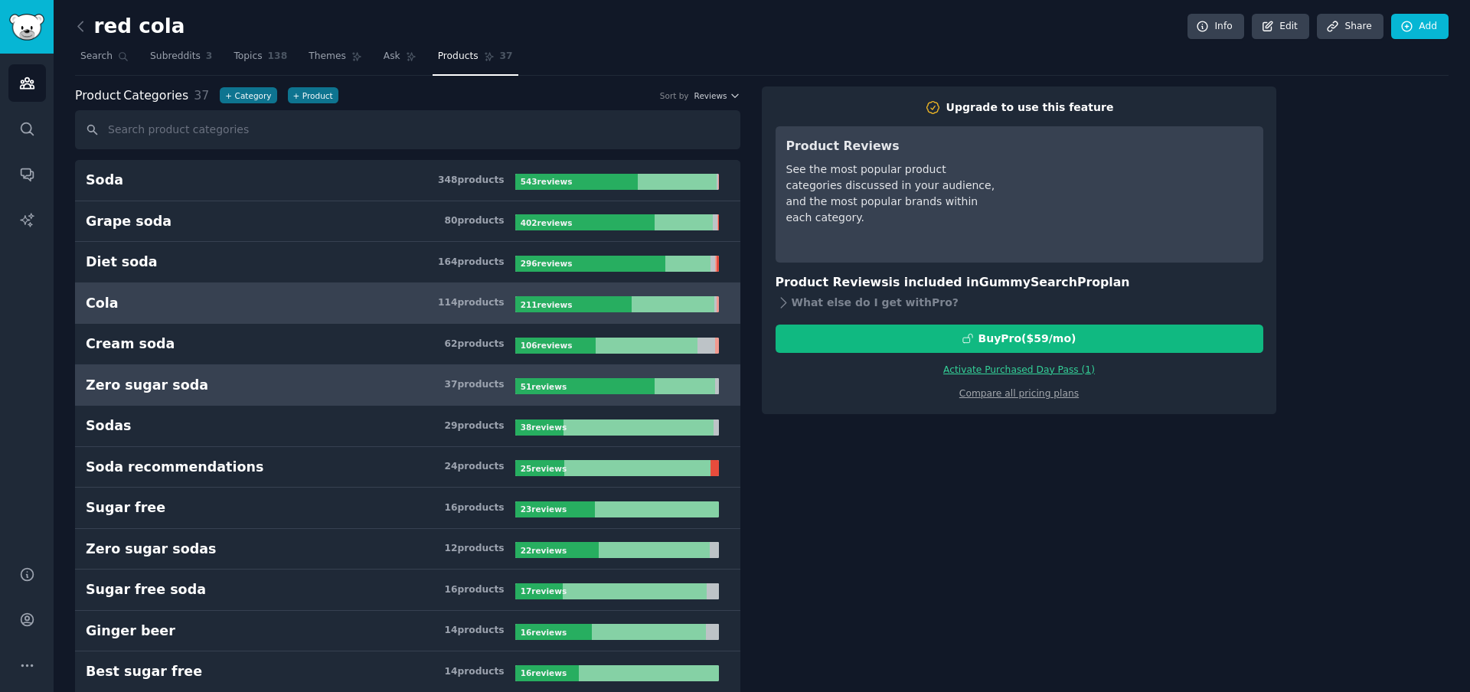
click at [345, 393] on h3 "Zero sugar soda 37 product s" at bounding box center [301, 385] width 430 height 19
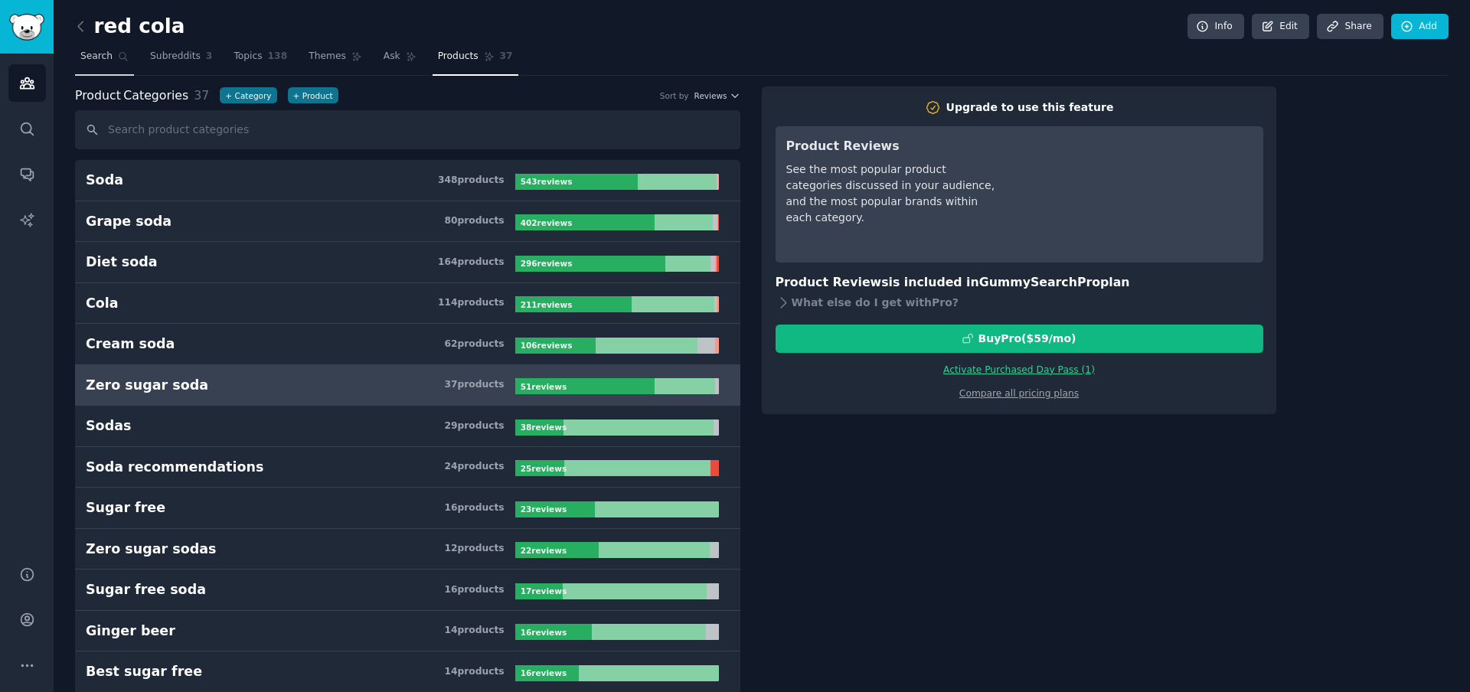
click at [103, 62] on span "Search" at bounding box center [96, 57] width 32 height 14
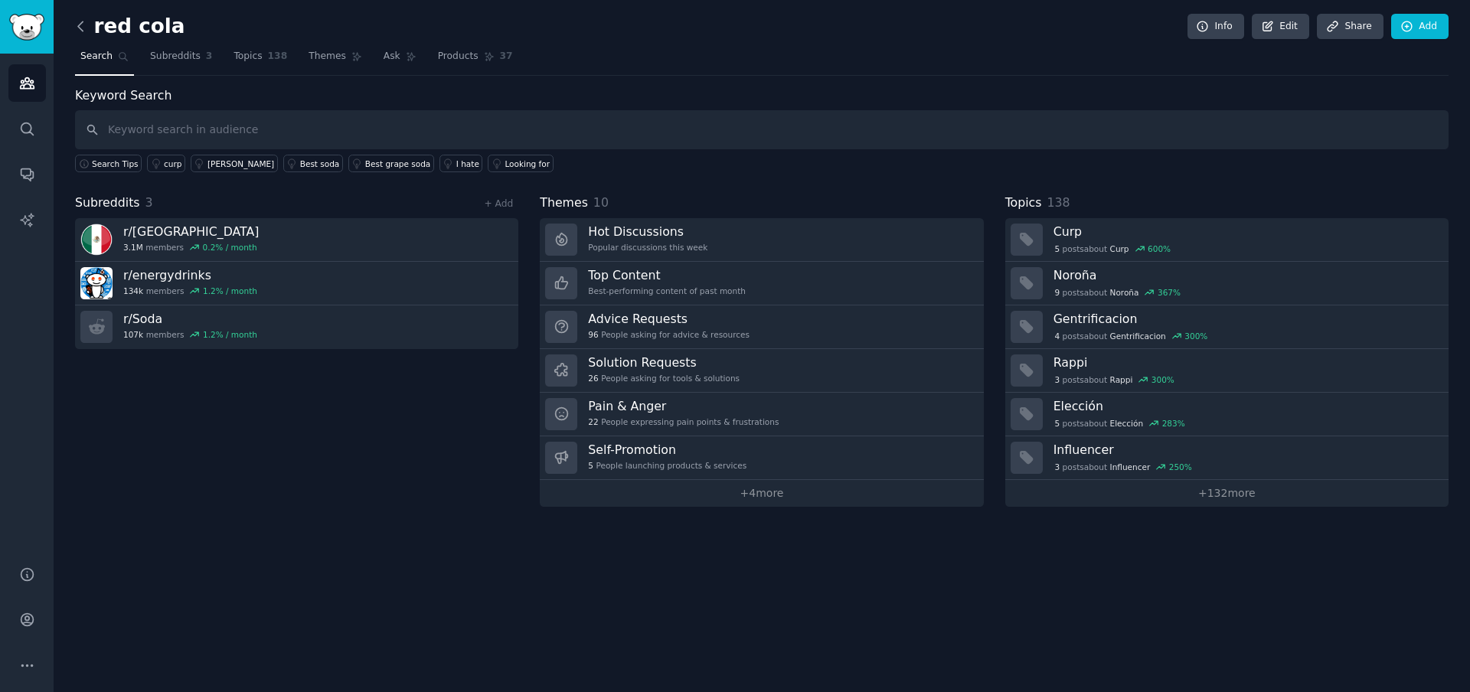
click at [78, 32] on icon at bounding box center [81, 26] width 16 height 16
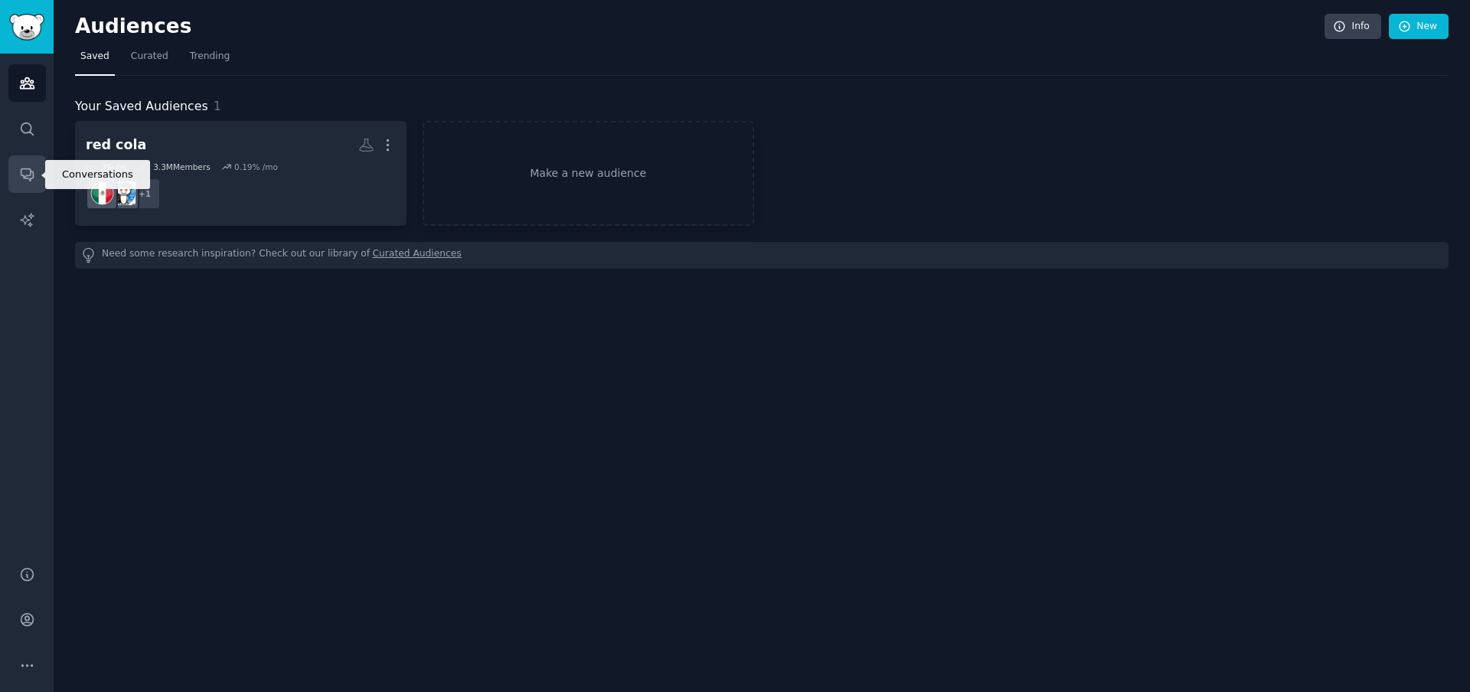
click at [23, 184] on link "Conversations" at bounding box center [27, 174] width 38 height 38
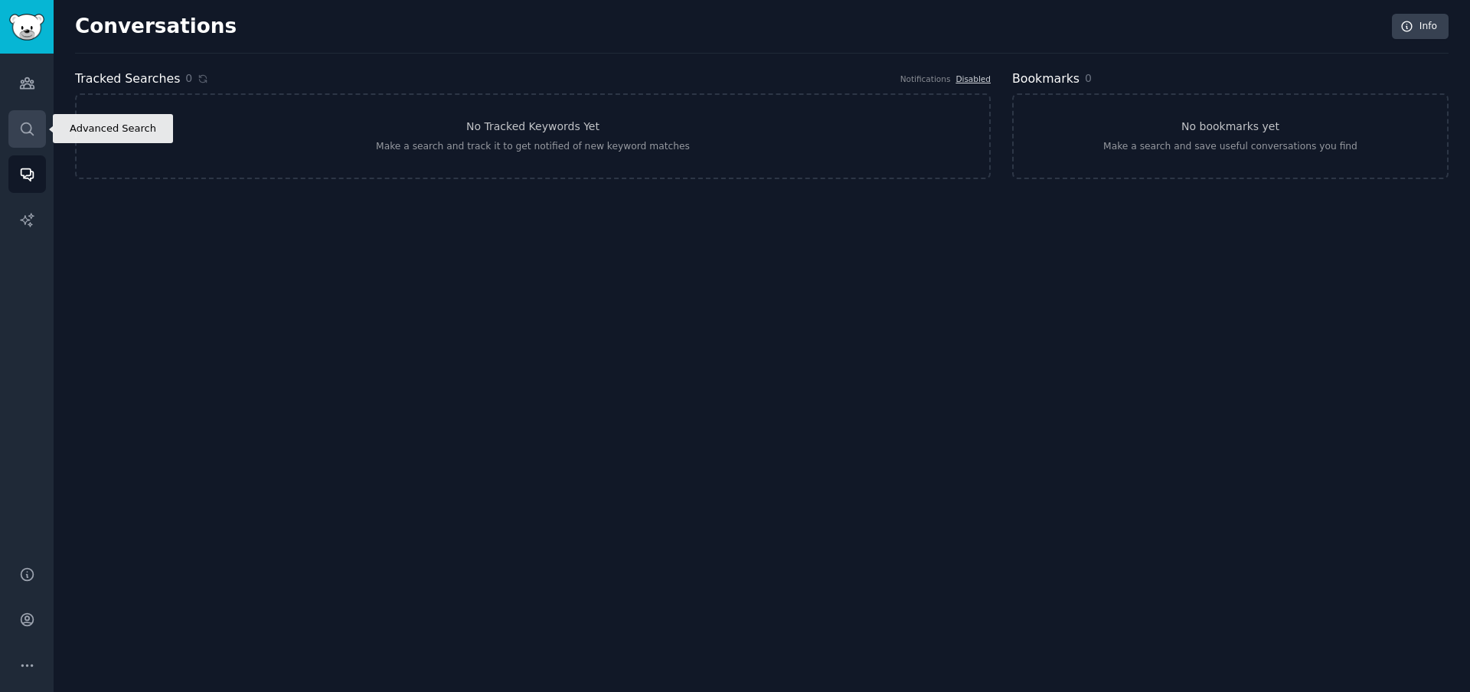
click at [33, 137] on link "Search" at bounding box center [27, 129] width 38 height 38
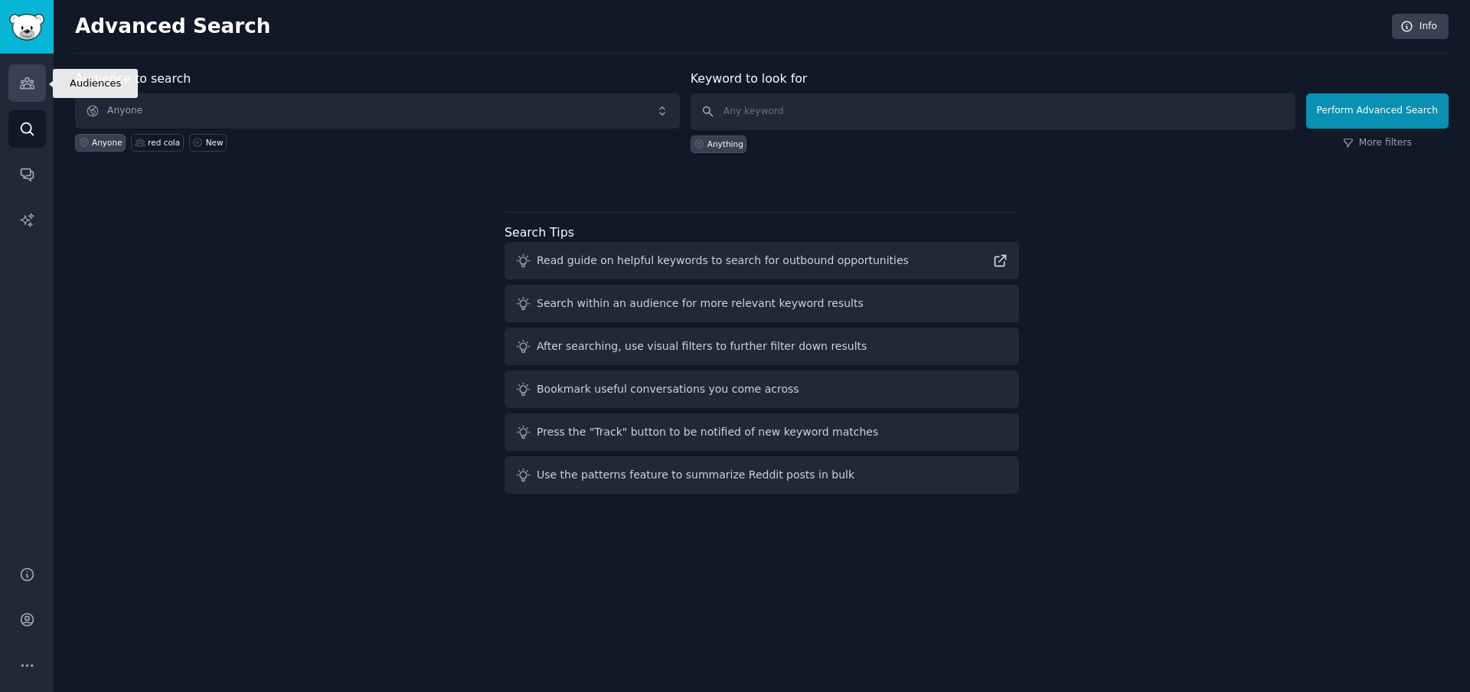
click at [36, 90] on link "Audiences" at bounding box center [27, 83] width 38 height 38
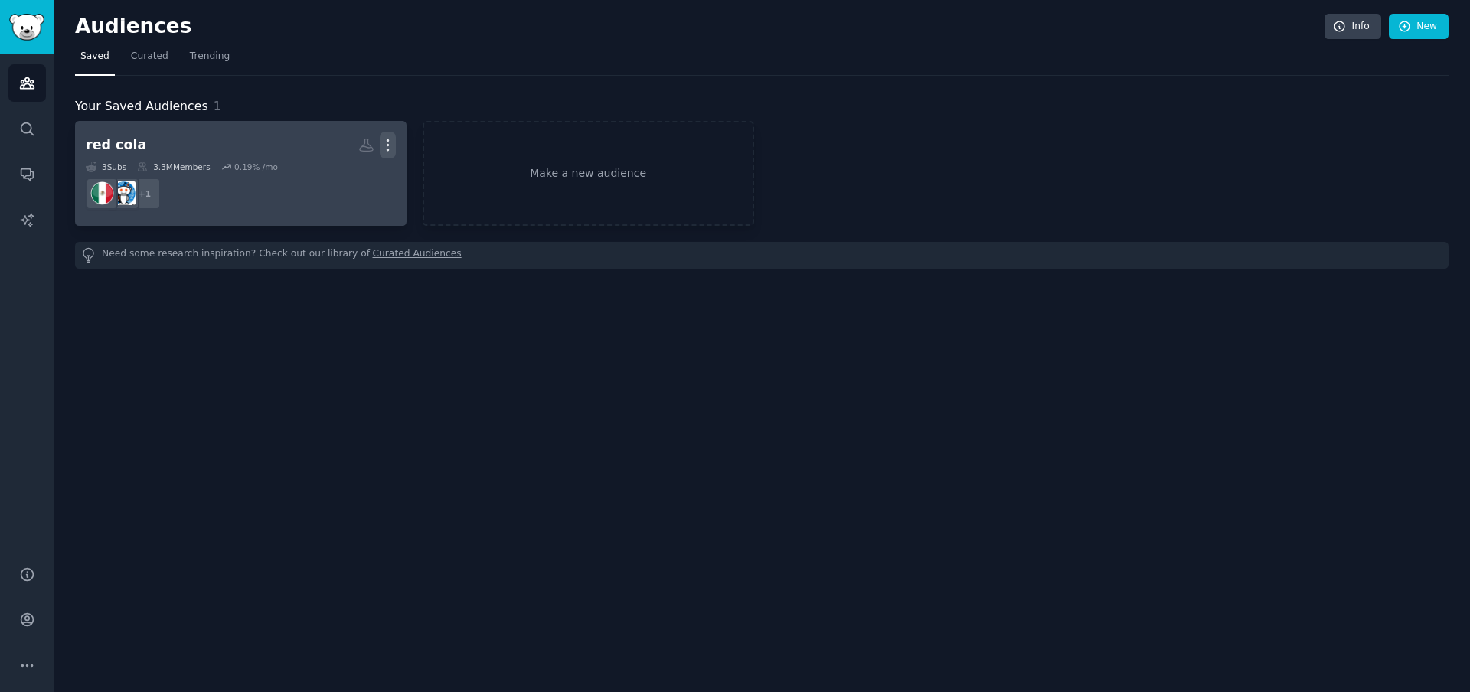
click at [393, 149] on icon "button" at bounding box center [388, 145] width 16 height 16
click at [347, 179] on p "Delete" at bounding box center [345, 177] width 35 height 16
